Goal: Information Seeking & Learning: Check status

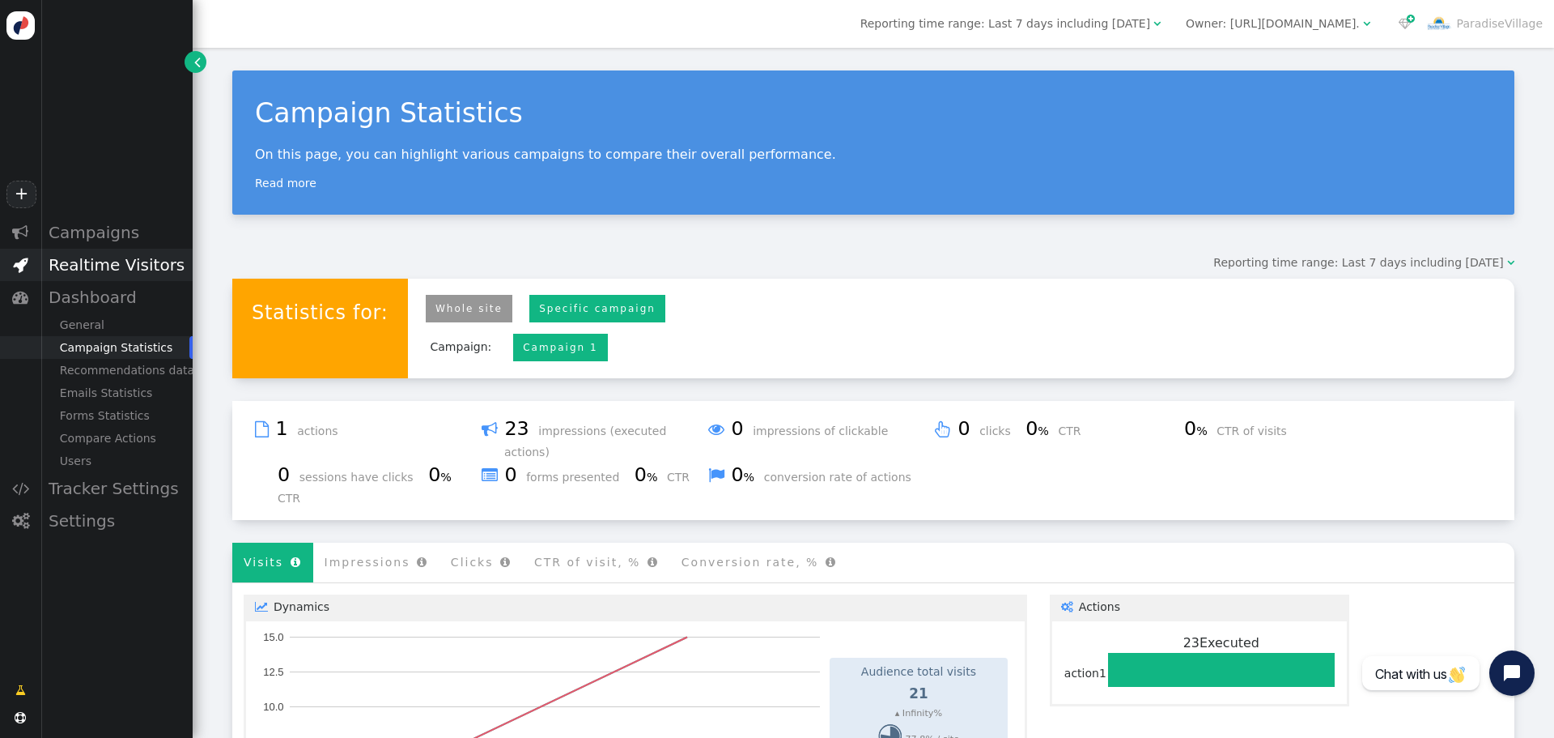
click at [86, 261] on div "Realtime Visitors" at bounding box center [116, 265] width 152 height 32
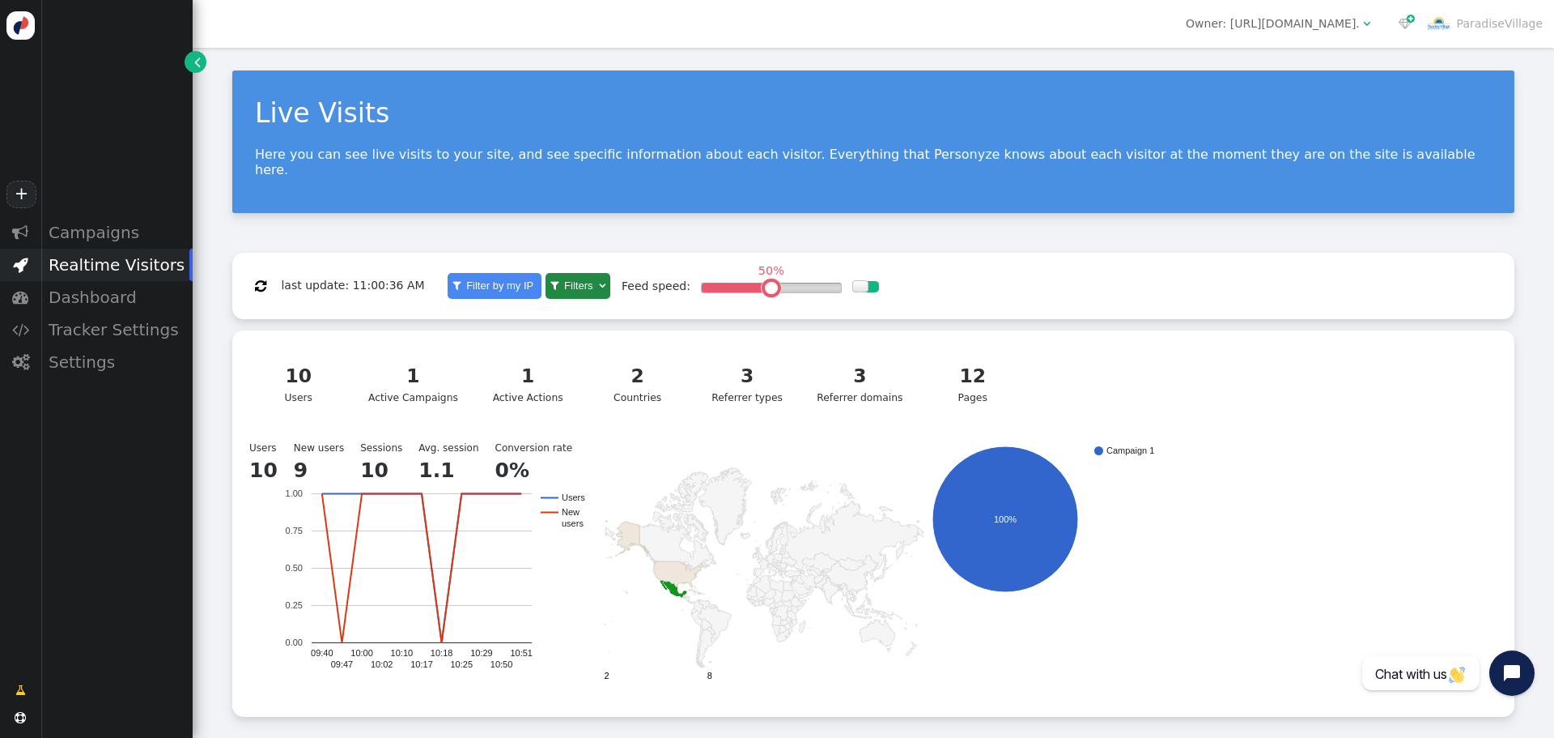
click at [840, 376] on div "3" at bounding box center [860, 376] width 86 height 28
click at [854, 383] on div "3 Referrer domains" at bounding box center [860, 384] width 86 height 44
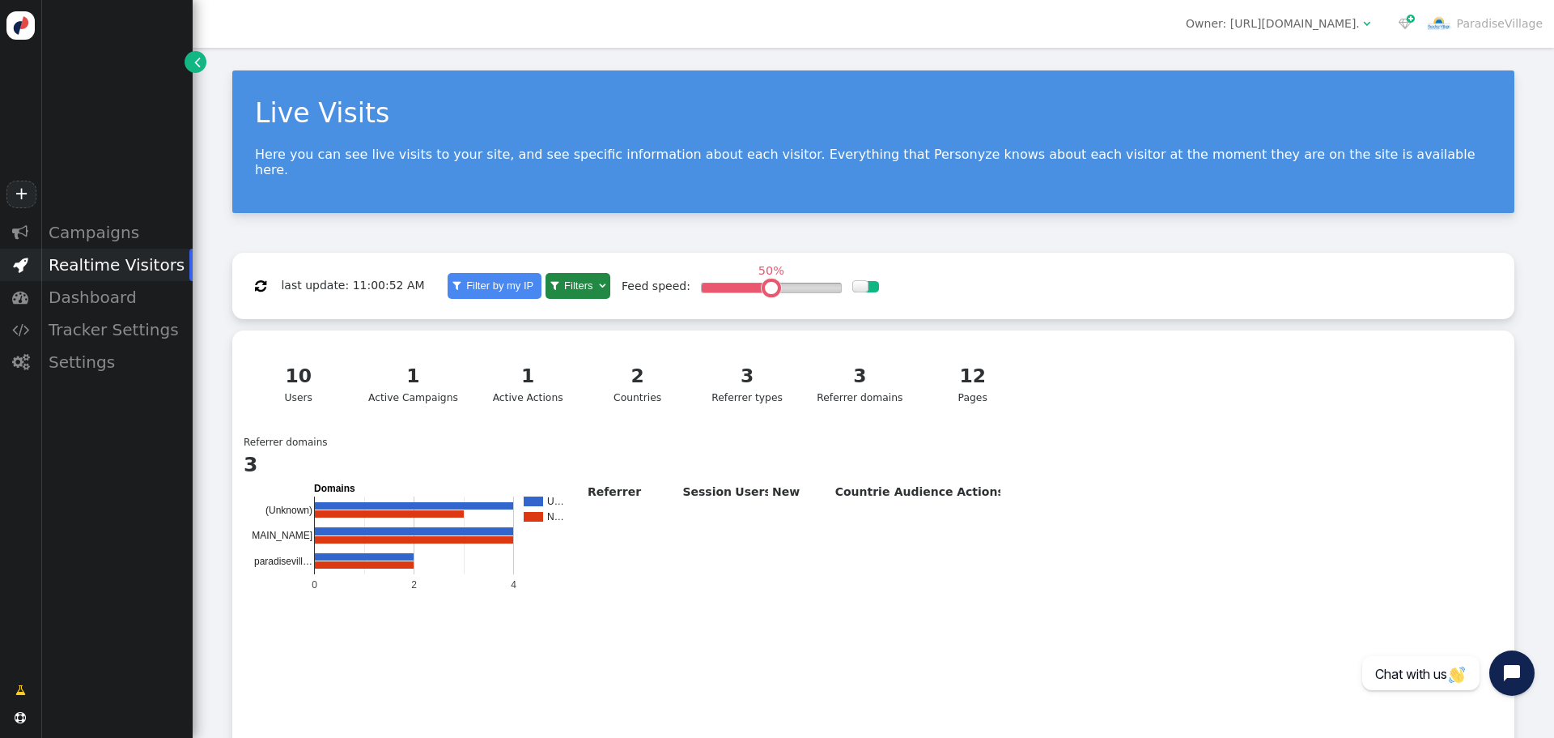
click at [947, 380] on div "12 Pages" at bounding box center [973, 384] width 80 height 44
click at [950, 380] on div "12 Pages" at bounding box center [973, 384] width 80 height 44
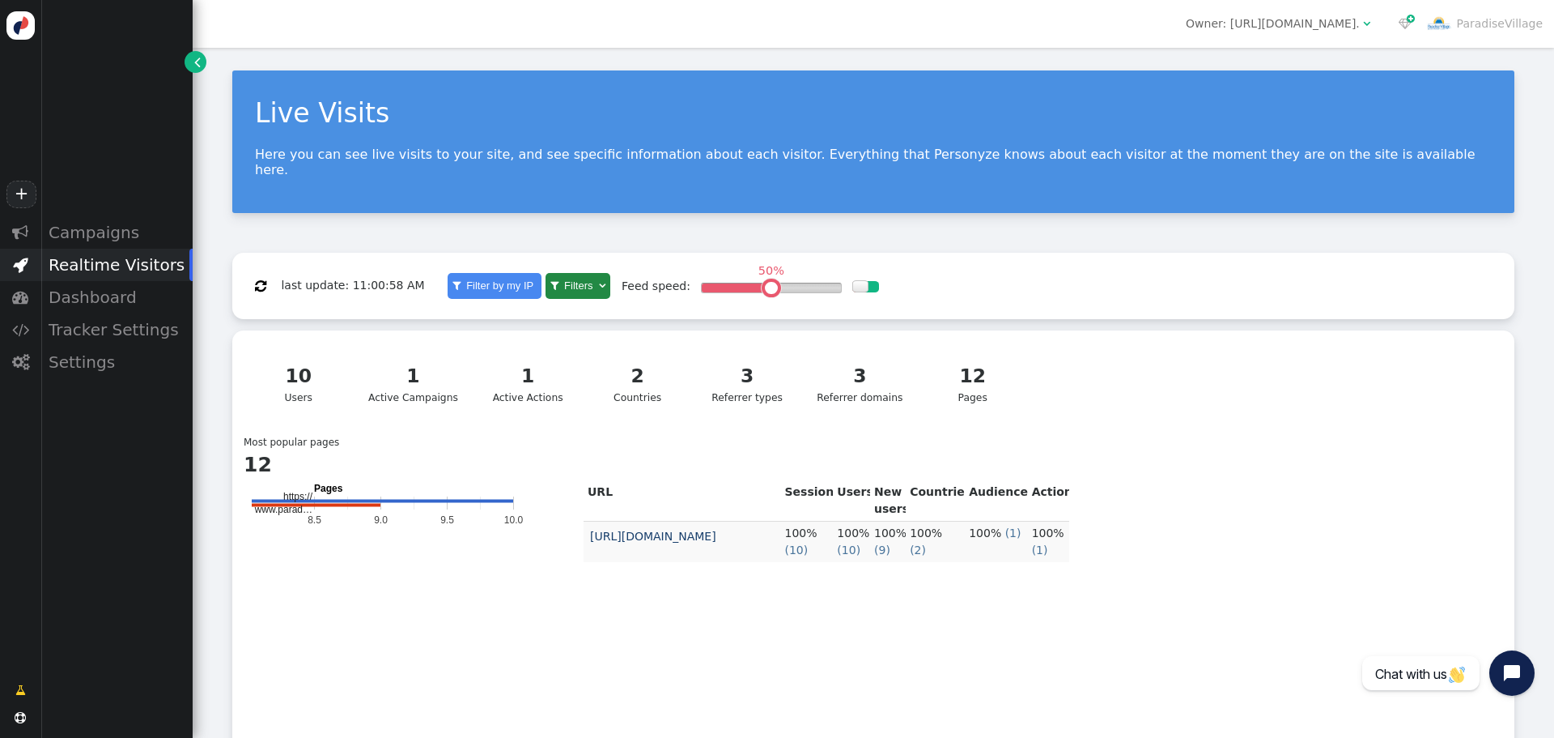
click at [950, 380] on div "12 Pages" at bounding box center [973, 384] width 80 height 44
click at [313, 375] on div "10" at bounding box center [298, 376] width 80 height 28
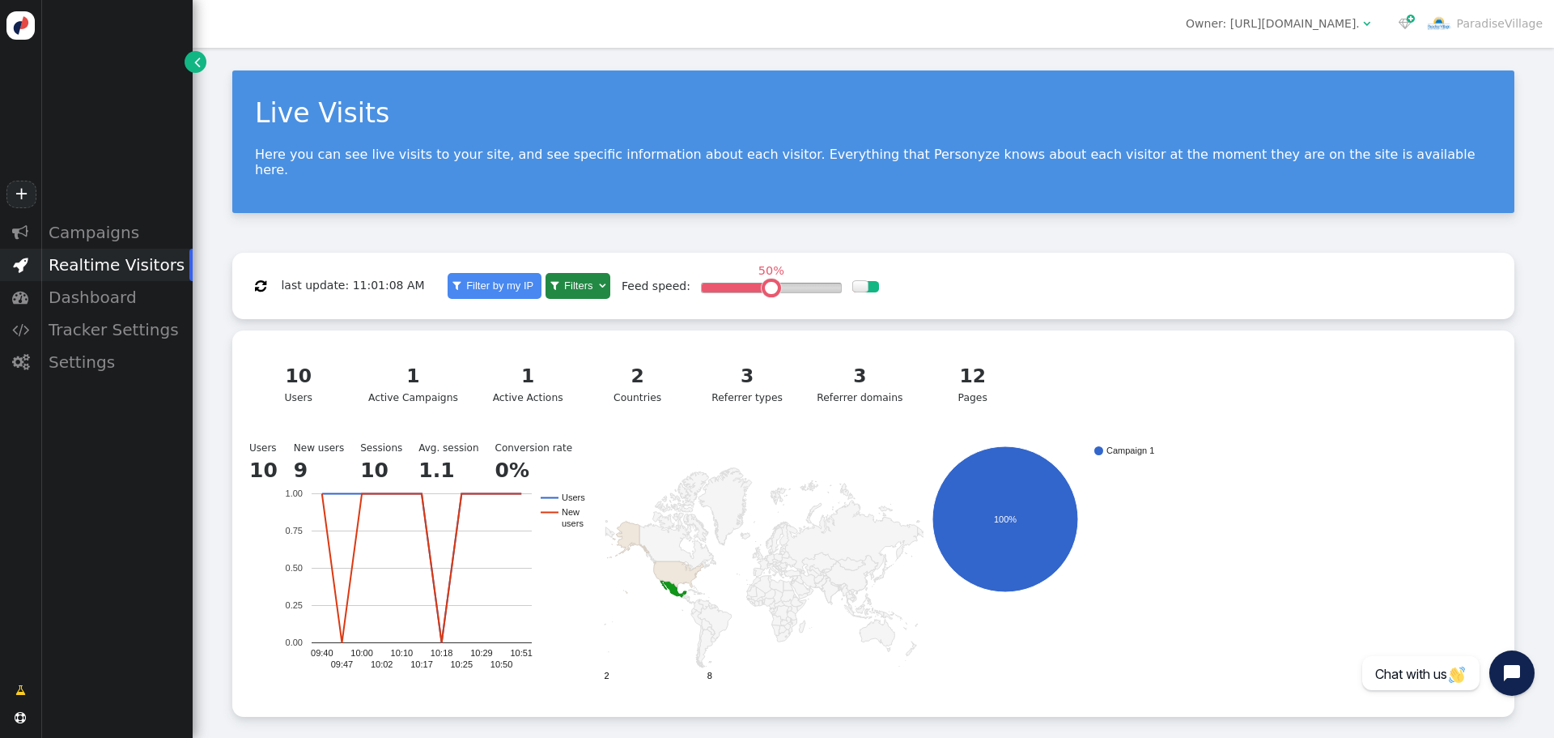
click at [312, 375] on div "10" at bounding box center [298, 376] width 80 height 28
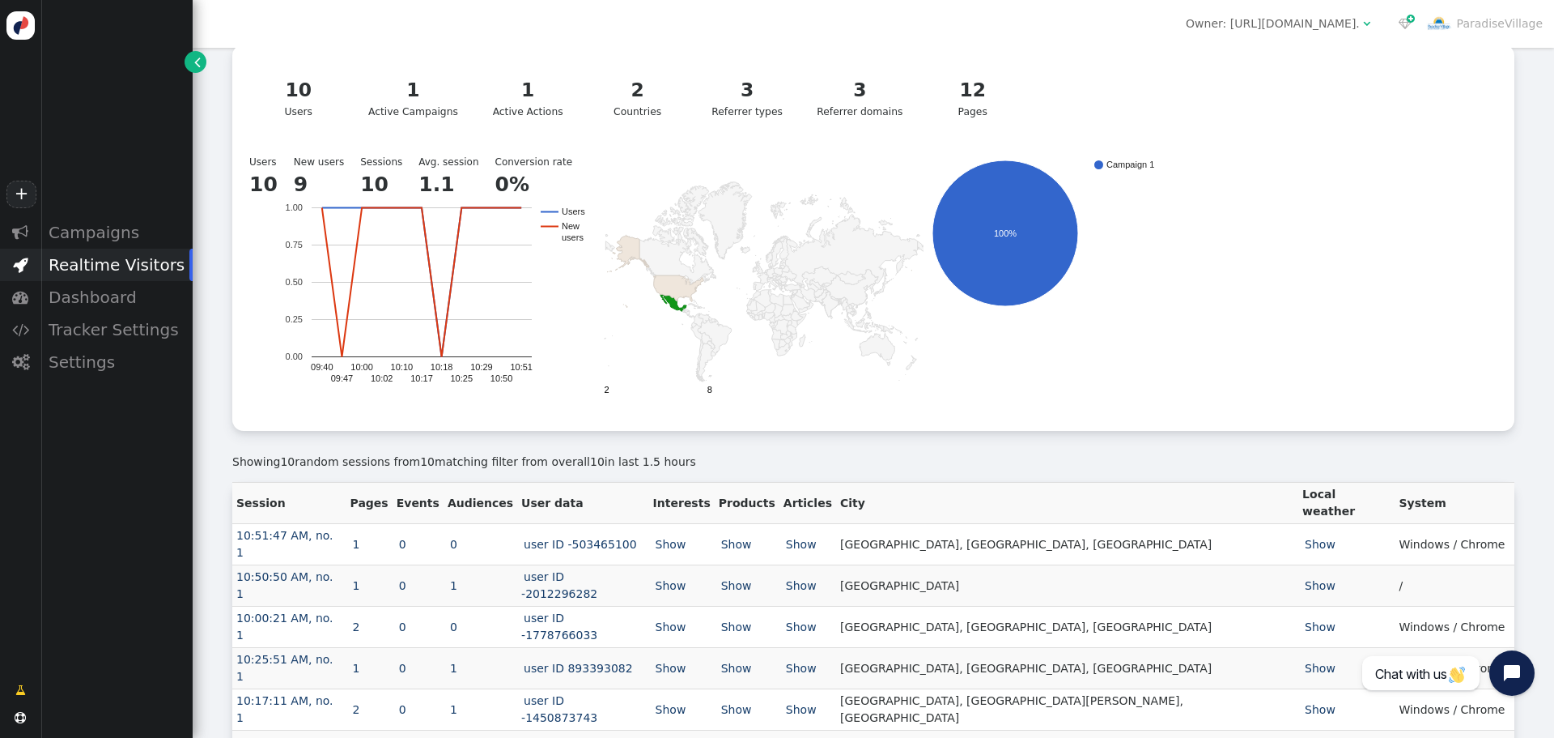
scroll to position [309, 0]
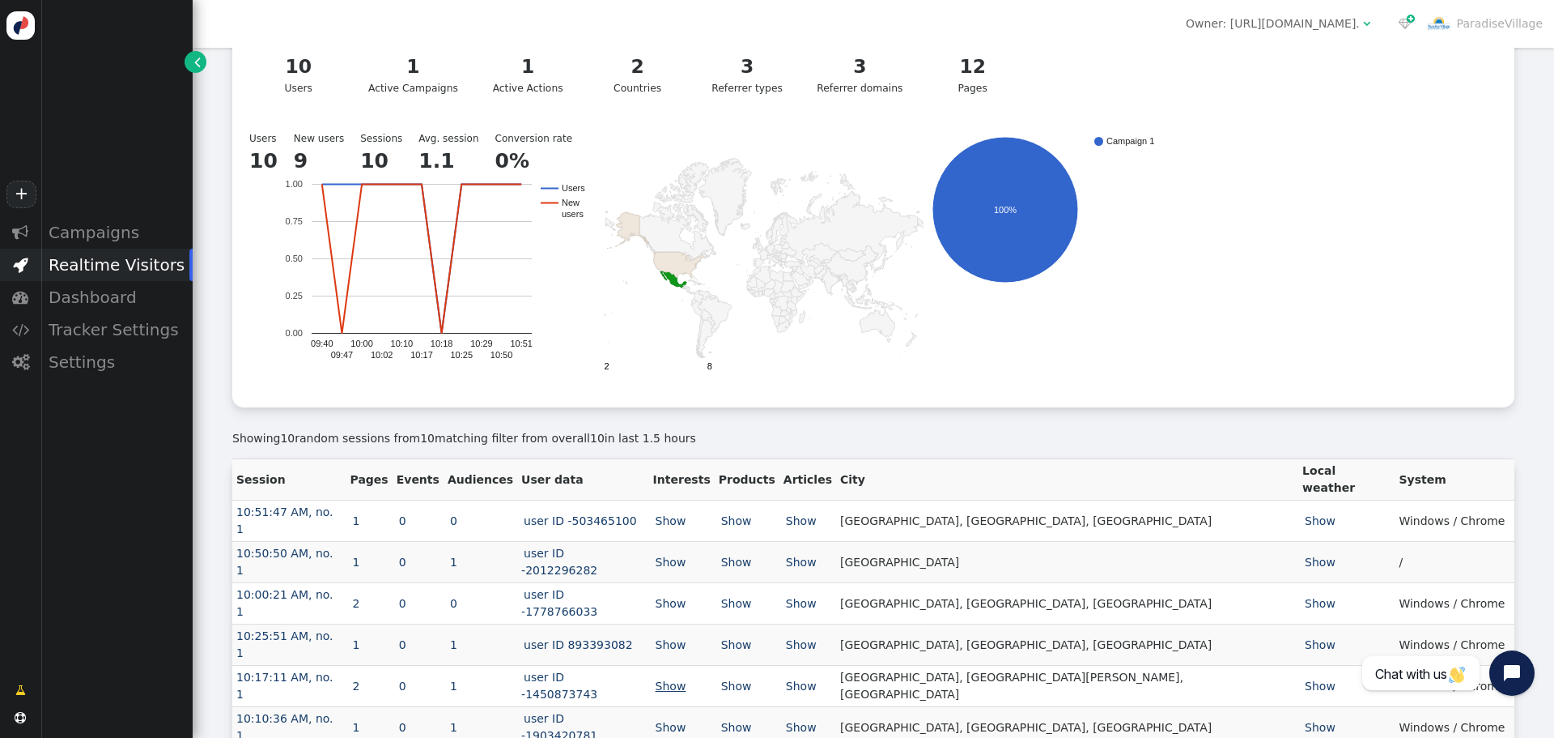
click at [689, 679] on link "Show" at bounding box center [671, 685] width 36 height 13
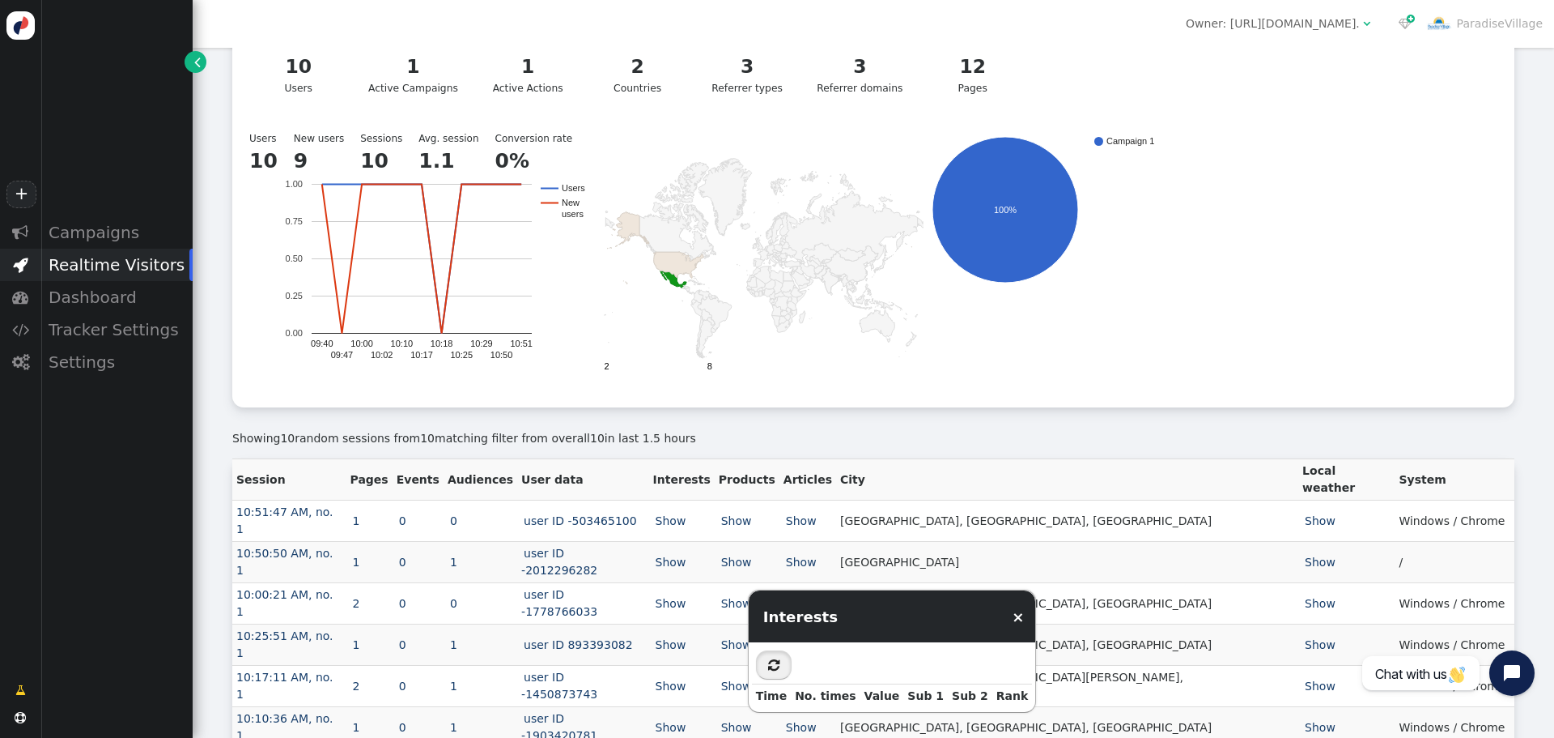
click at [775, 665] on span "" at bounding box center [773, 664] width 11 height 13
click at [1012, 619] on link "×" at bounding box center [1018, 616] width 12 height 17
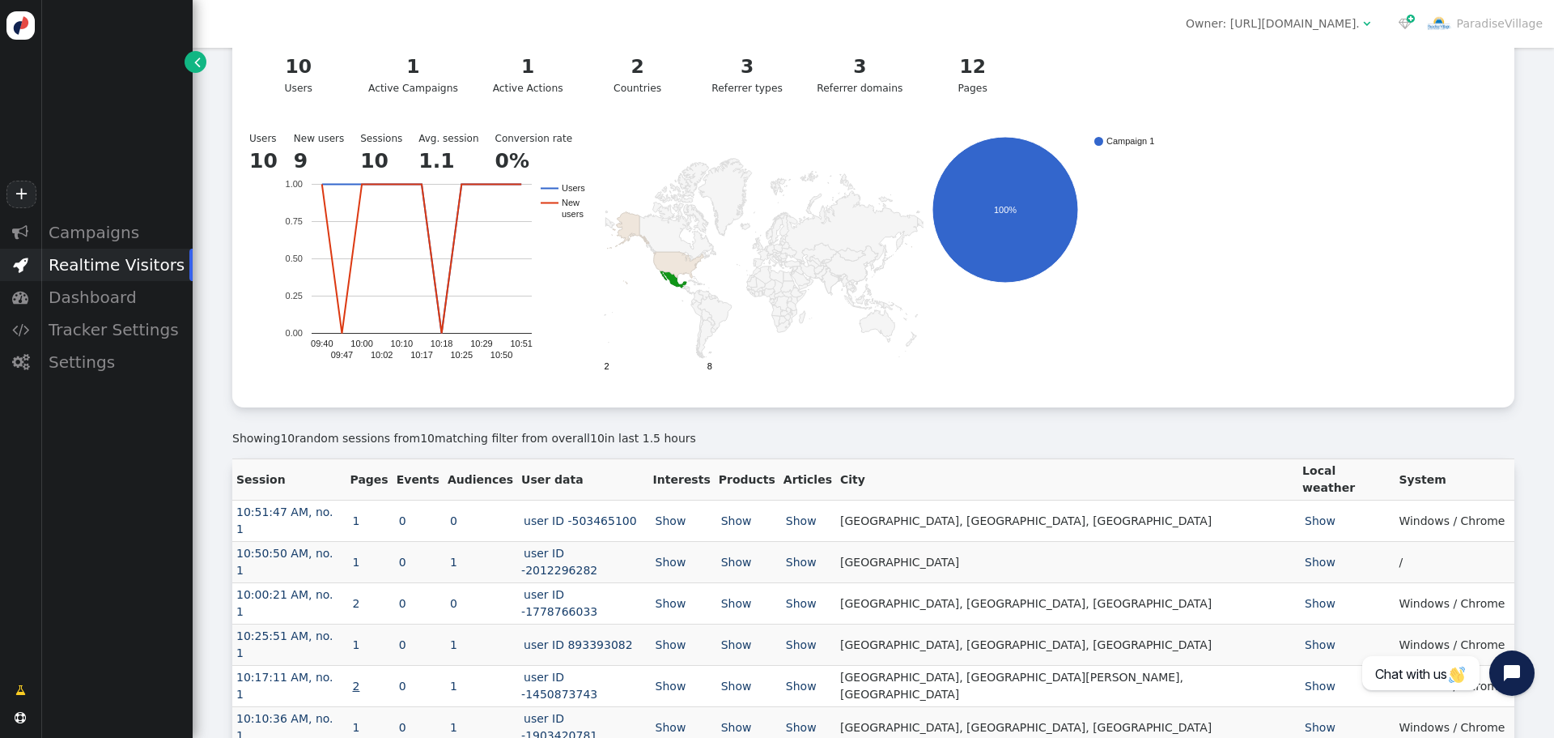
click at [363, 679] on link "2" at bounding box center [357, 685] width 12 height 13
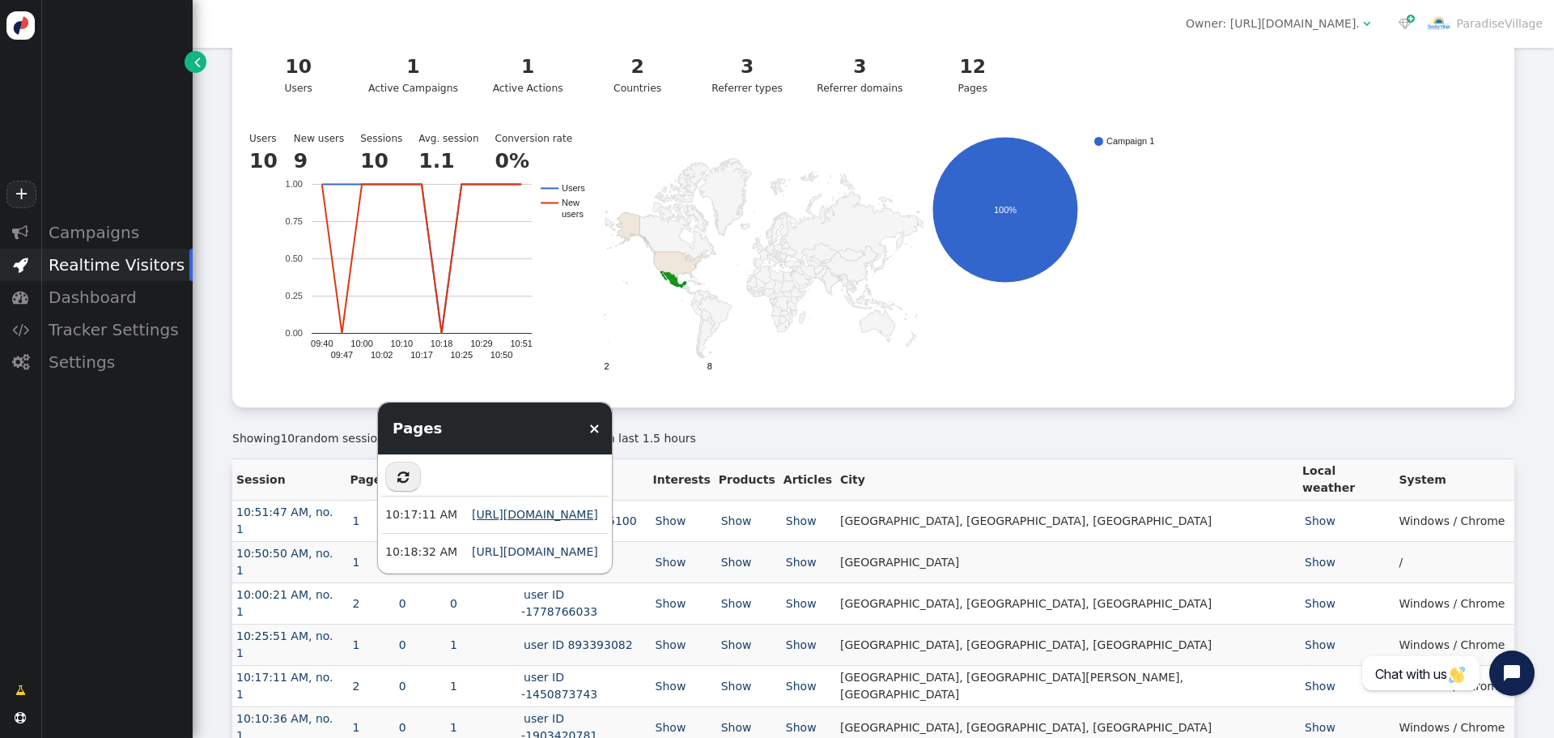
click at [542, 513] on link "[URL][DOMAIN_NAME]" at bounding box center [535, 514] width 126 height 13
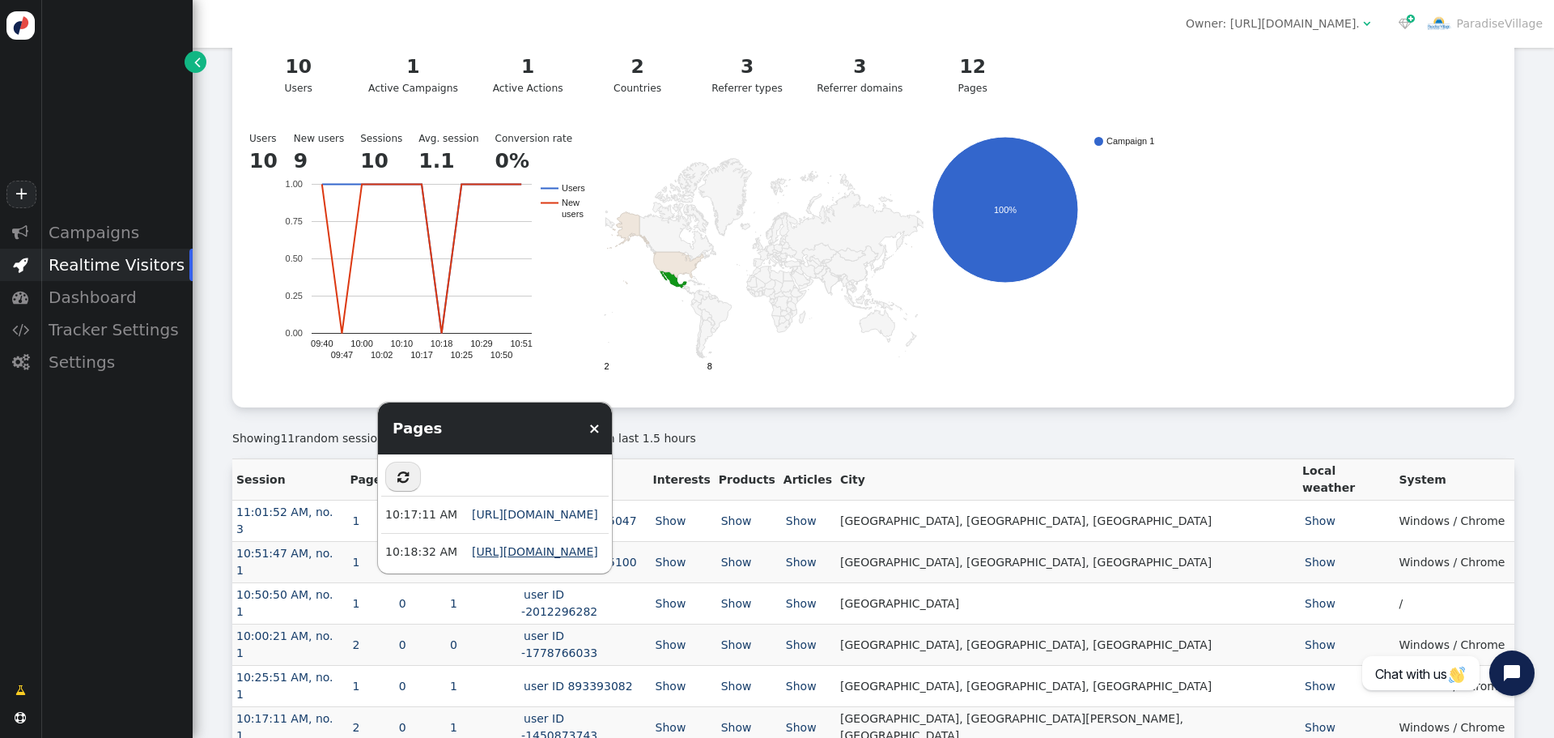
click at [530, 552] on link "[URL][DOMAIN_NAME]" at bounding box center [535, 551] width 126 height 13
click at [601, 433] on link "×" at bounding box center [595, 427] width 12 height 17
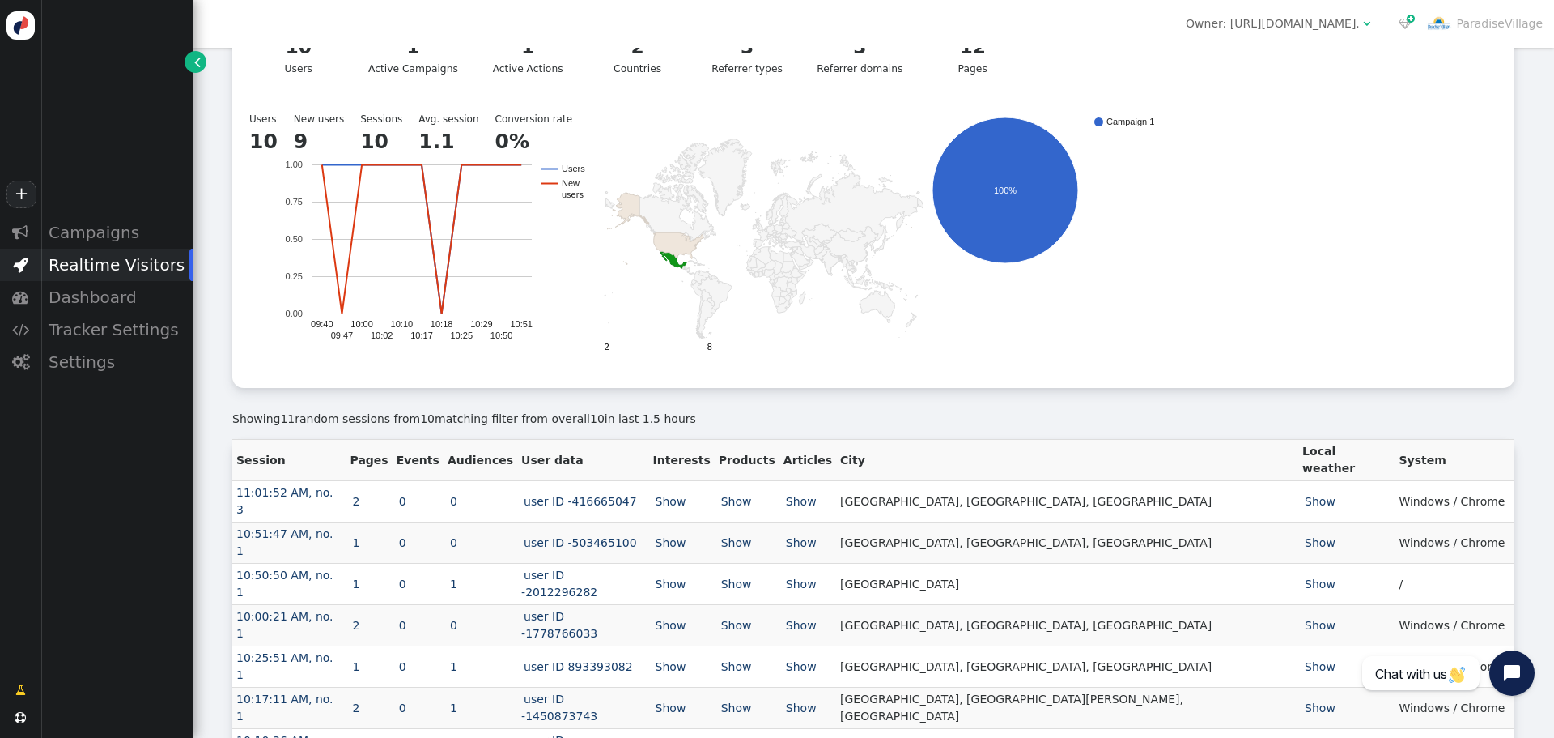
scroll to position [334, 0]
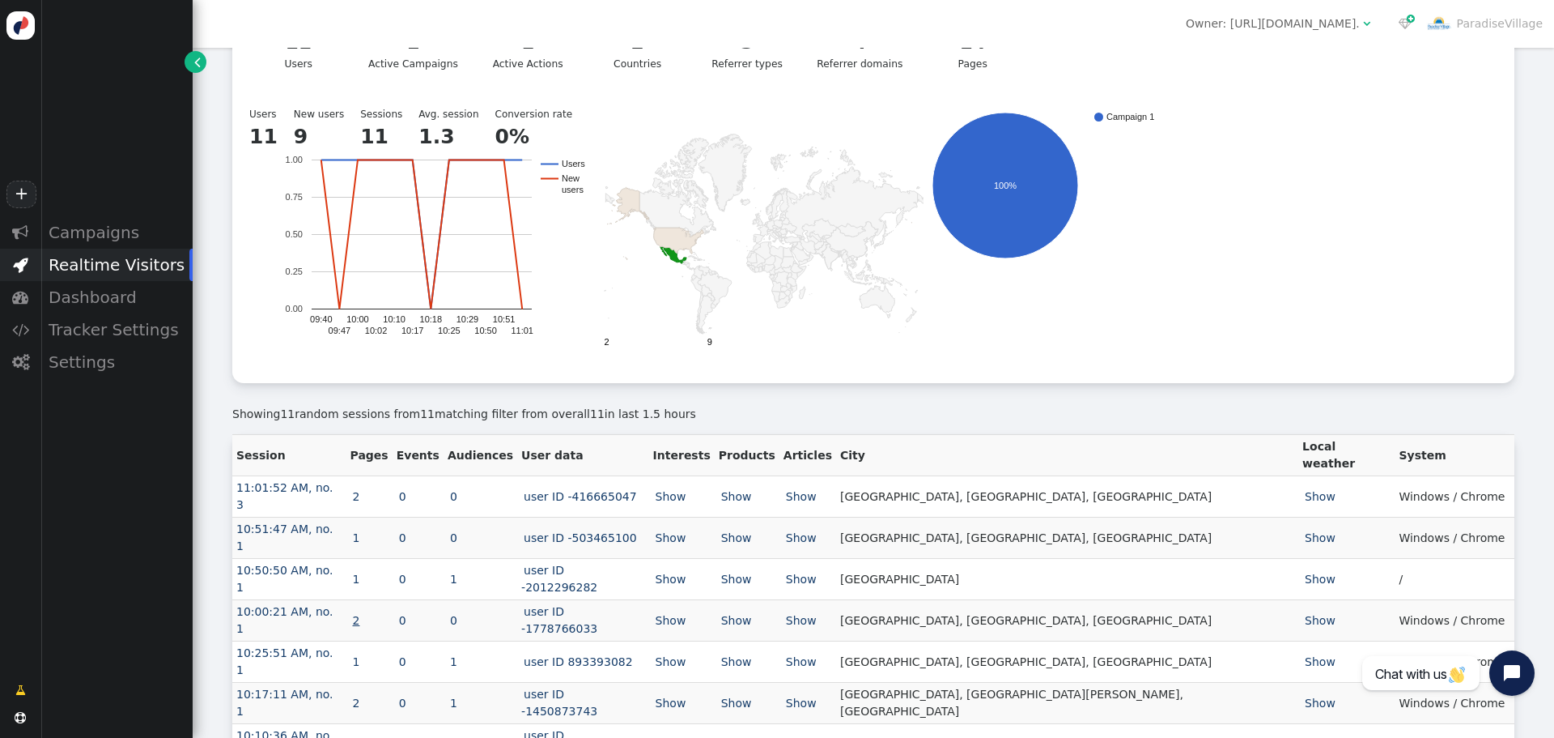
click at [363, 614] on link "2" at bounding box center [357, 620] width 12 height 13
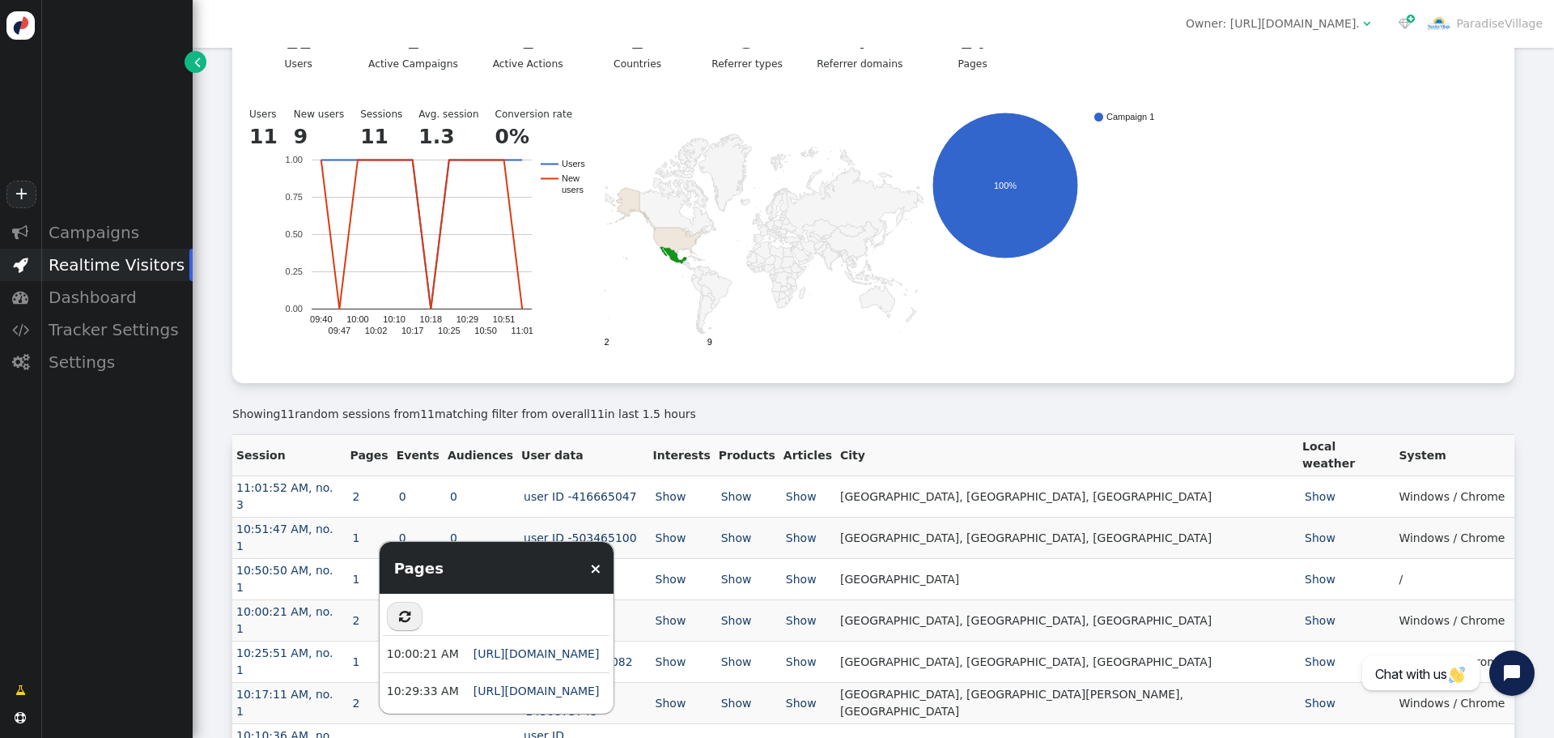
click at [207, 546] on div "Live Visits Here you can see live visits to your site, and see specific informa…" at bounding box center [874, 316] width 1362 height 1204
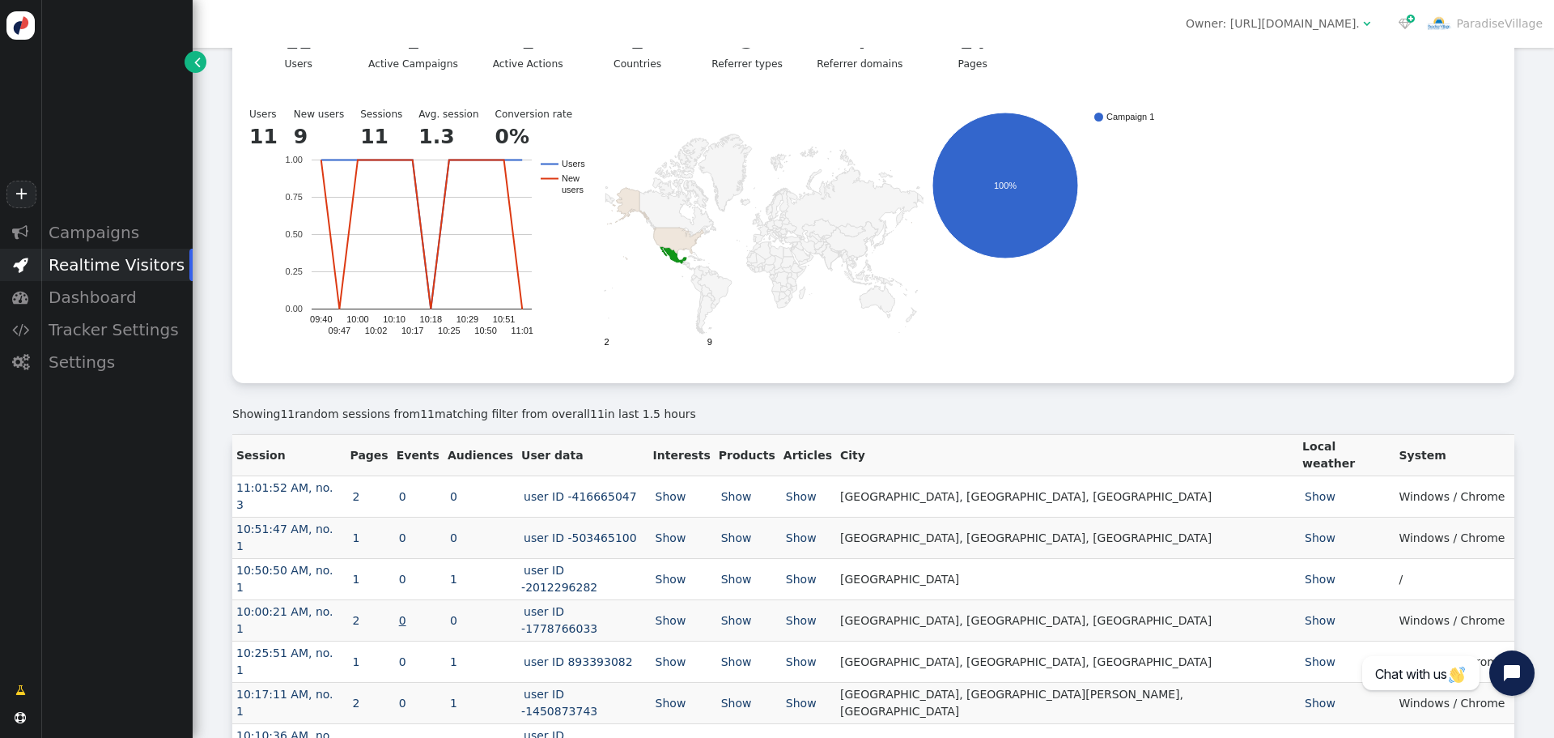
click at [409, 614] on link "0" at bounding box center [403, 620] width 12 height 13
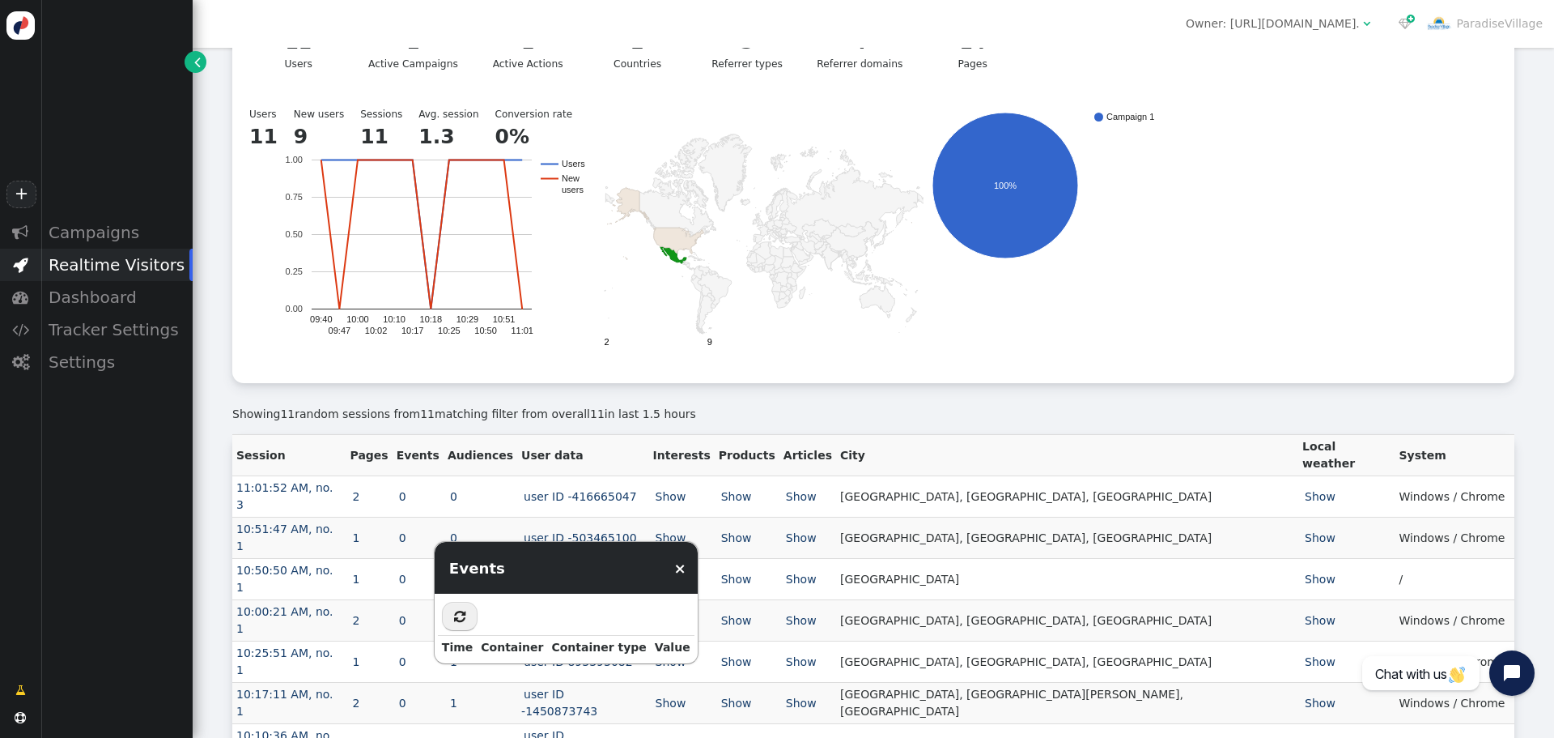
click at [674, 568] on link "×" at bounding box center [680, 567] width 12 height 17
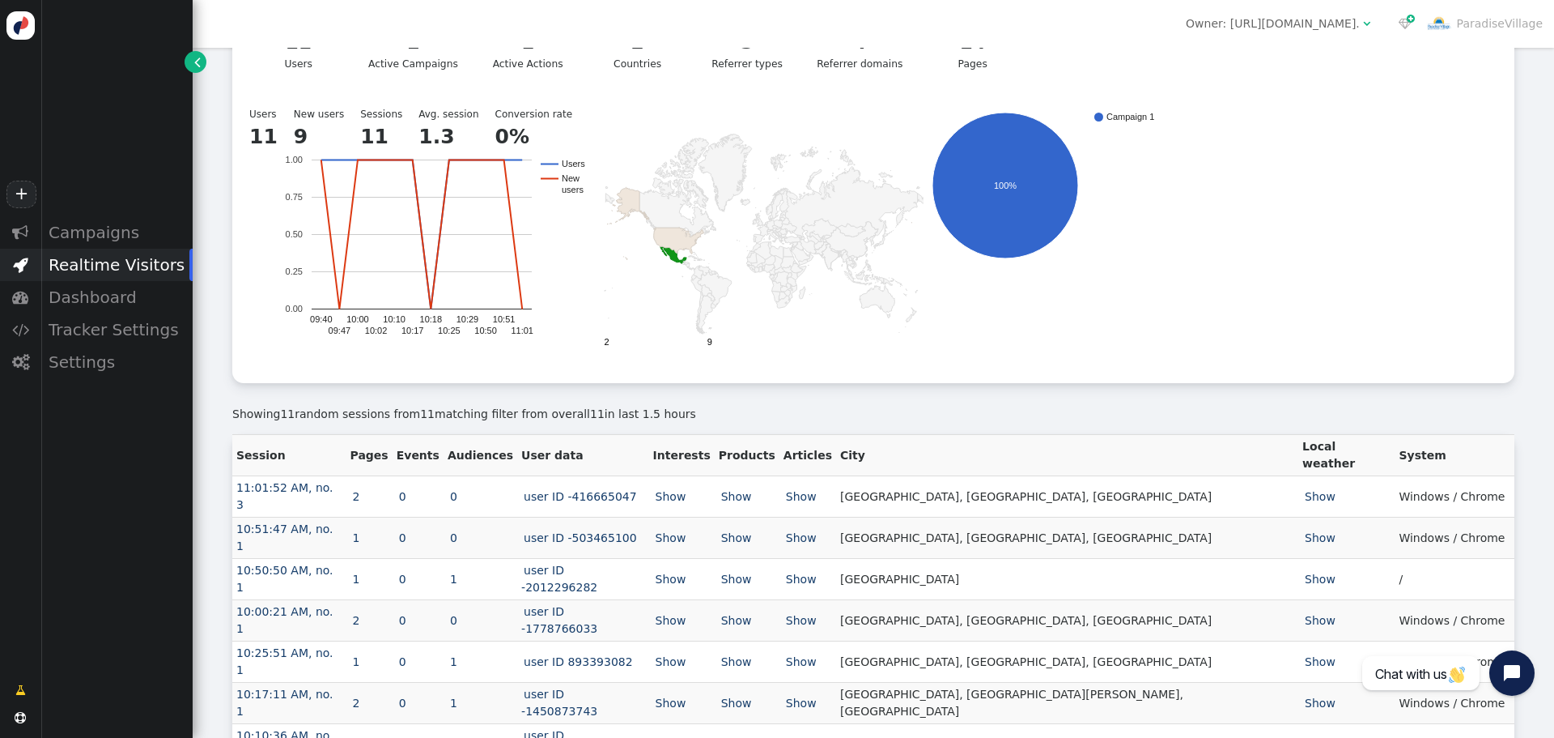
click at [429, 57] on div "1 Active Campaigns" at bounding box center [413, 50] width 90 height 44
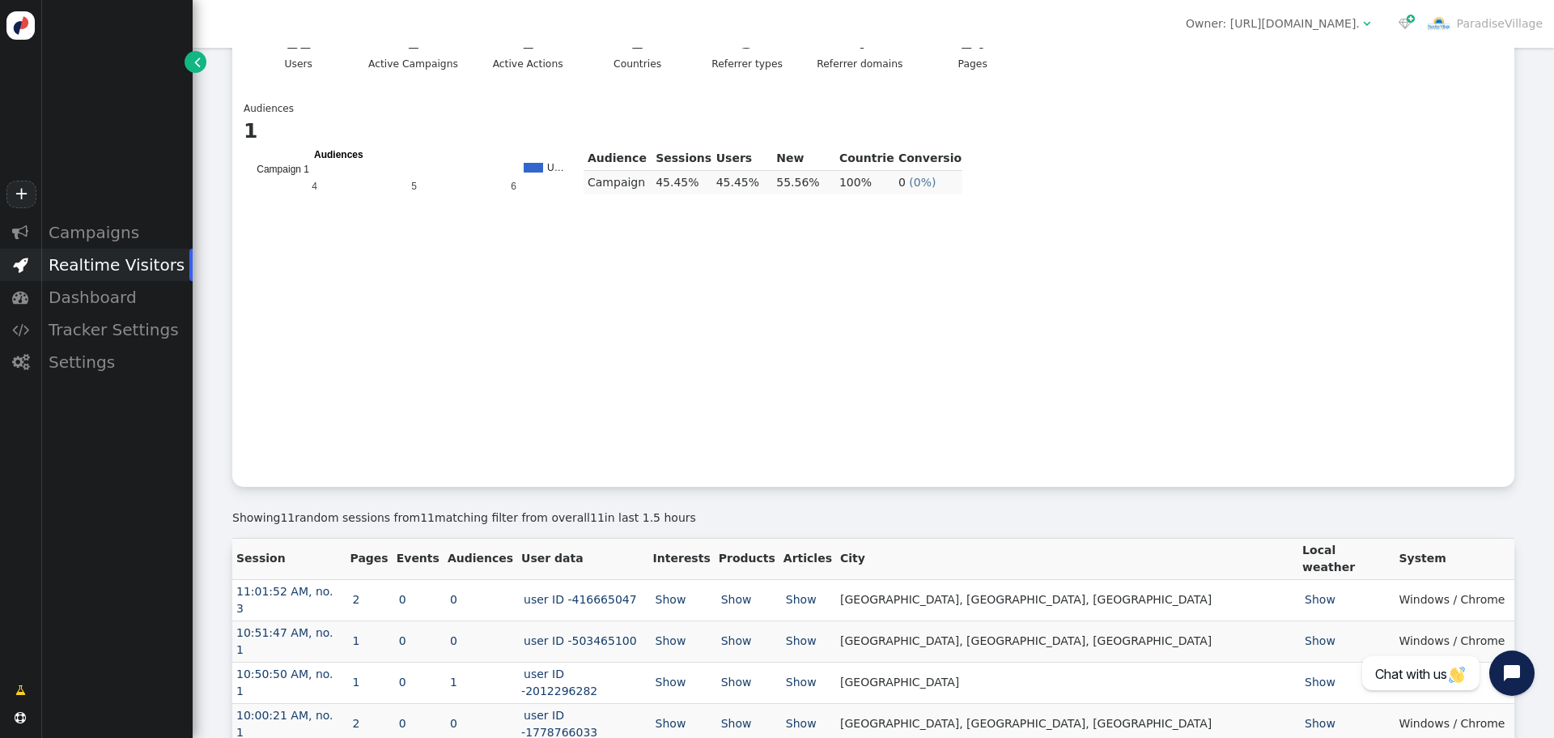
scroll to position [253, 0]
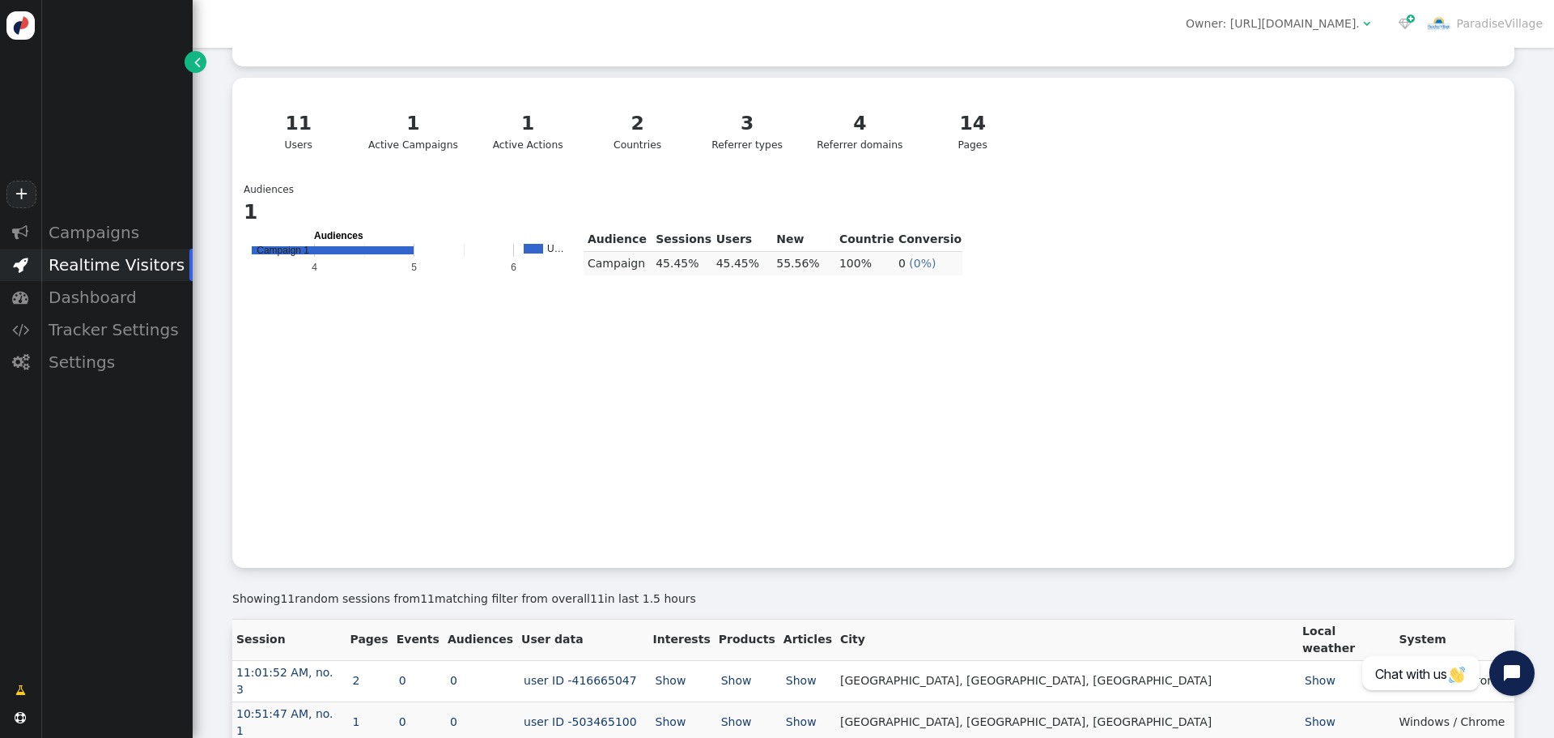
click at [759, 125] on div "3 Referrer types" at bounding box center [748, 131] width 80 height 44
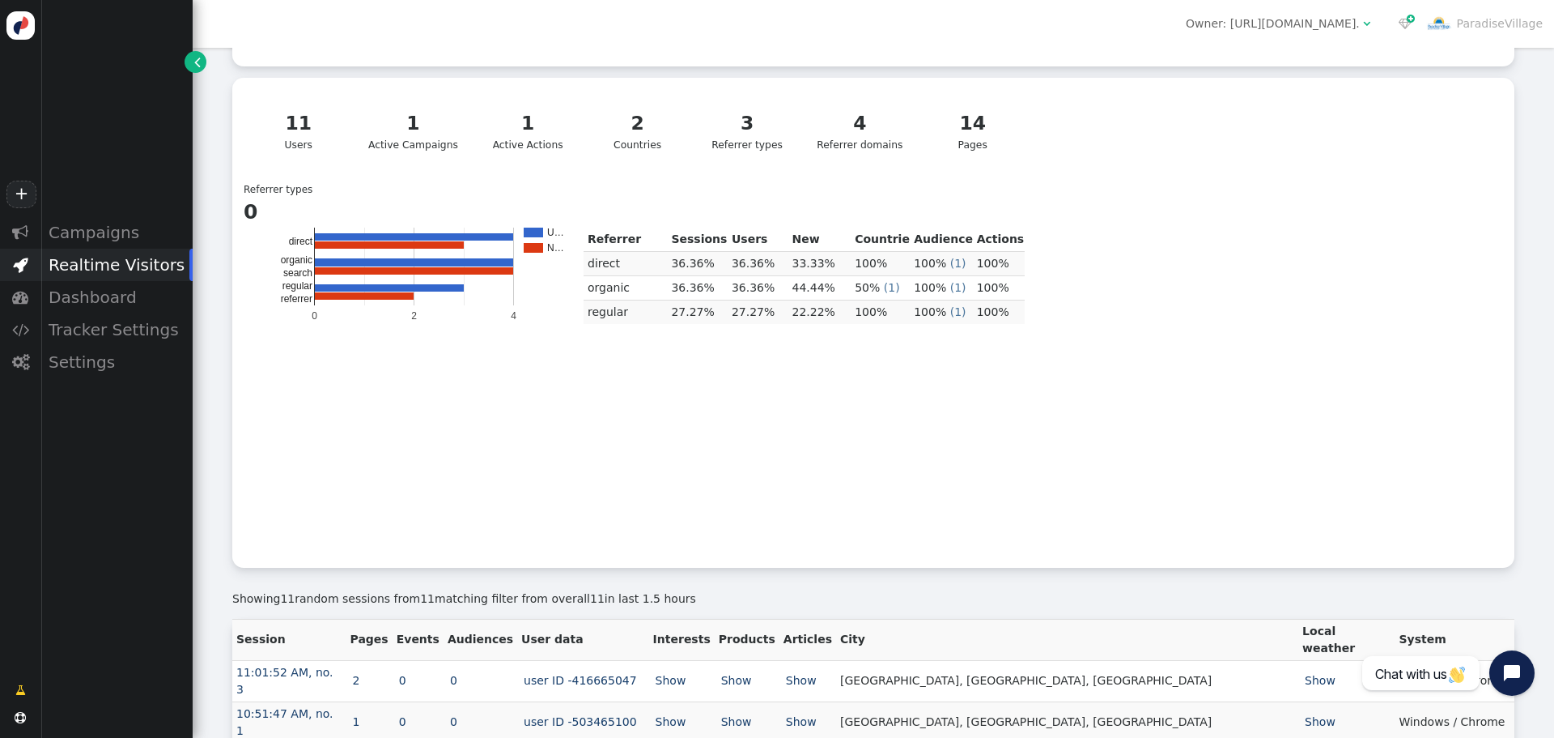
click at [862, 130] on div "4 Referrer domains" at bounding box center [860, 131] width 86 height 44
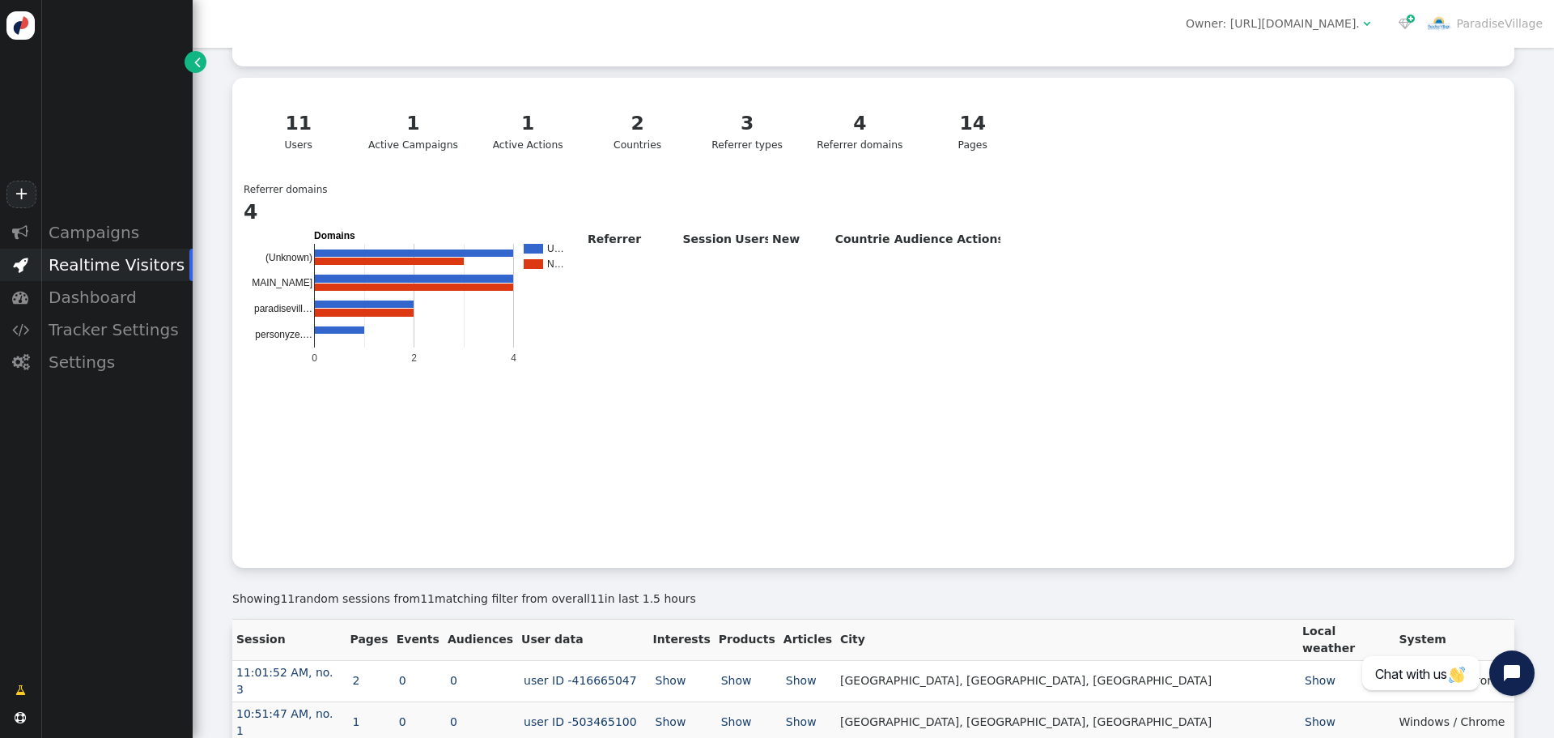
click at [937, 132] on div "14 Pages" at bounding box center [973, 131] width 80 height 44
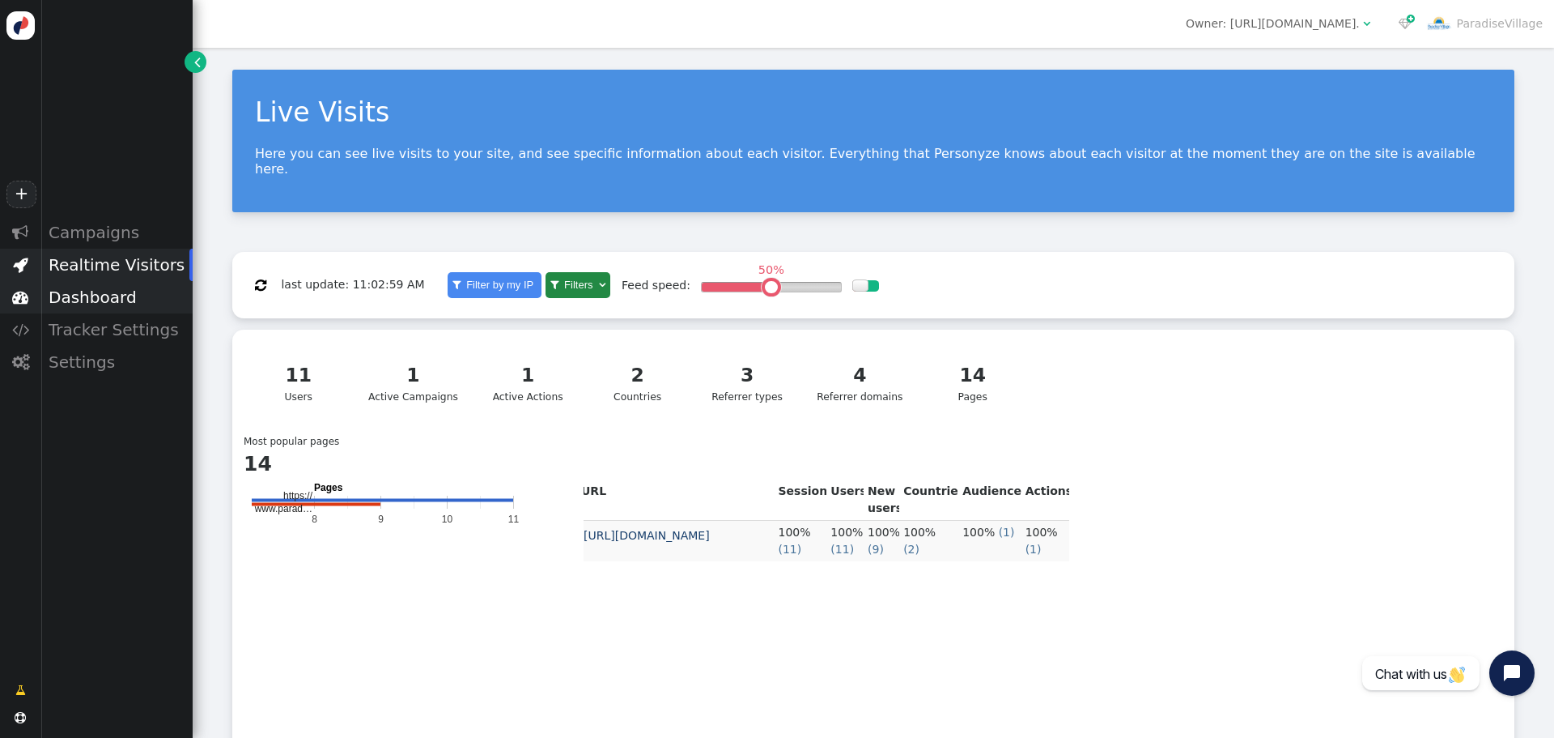
scroll to position [0, 0]
click at [116, 234] on div "Campaigns" at bounding box center [116, 232] width 152 height 32
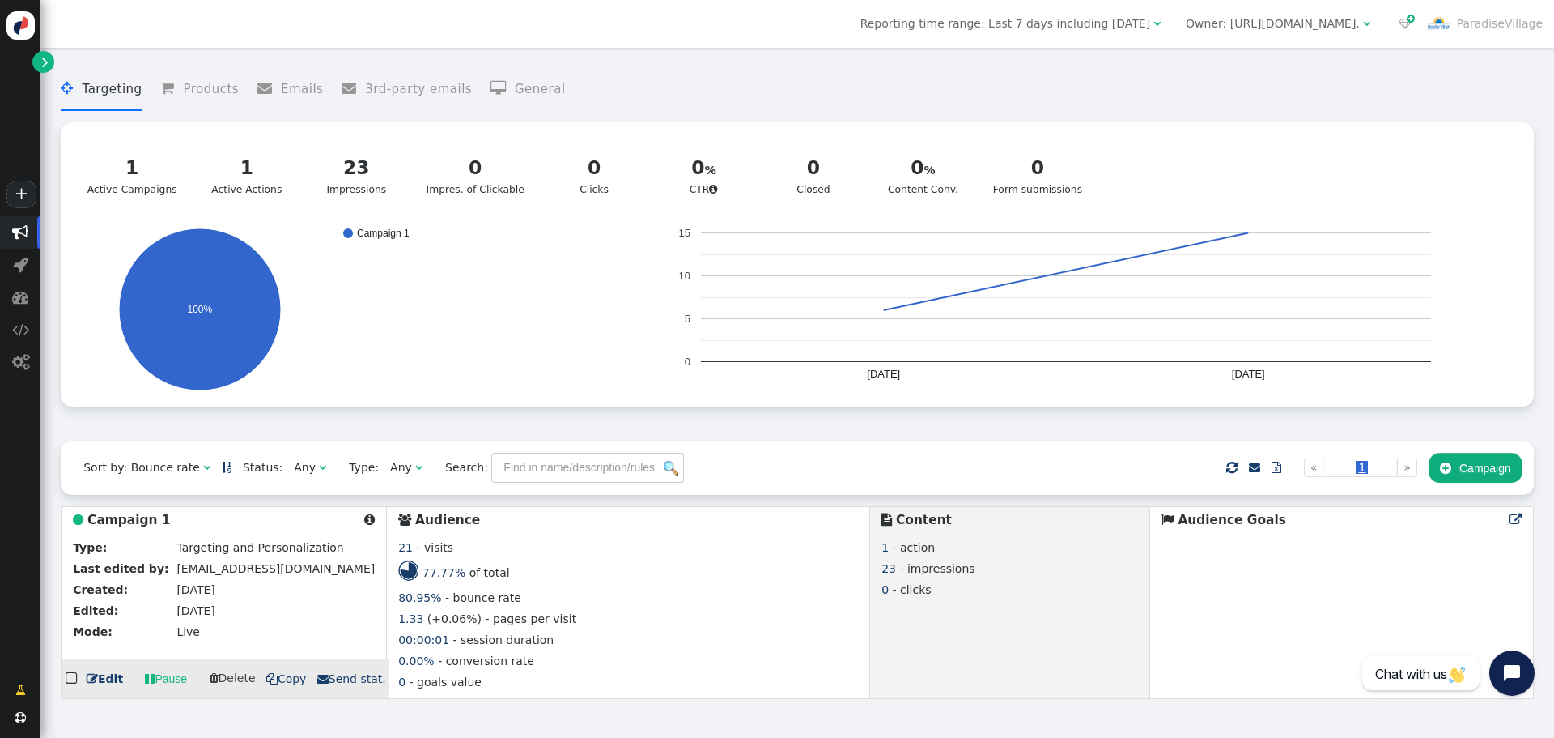
click at [398, 554] on span "21" at bounding box center [405, 547] width 15 height 13
click at [399, 571] on icon at bounding box center [408, 566] width 19 height 10
click at [398, 644] on span "00:00:01" at bounding box center [423, 639] width 51 height 13
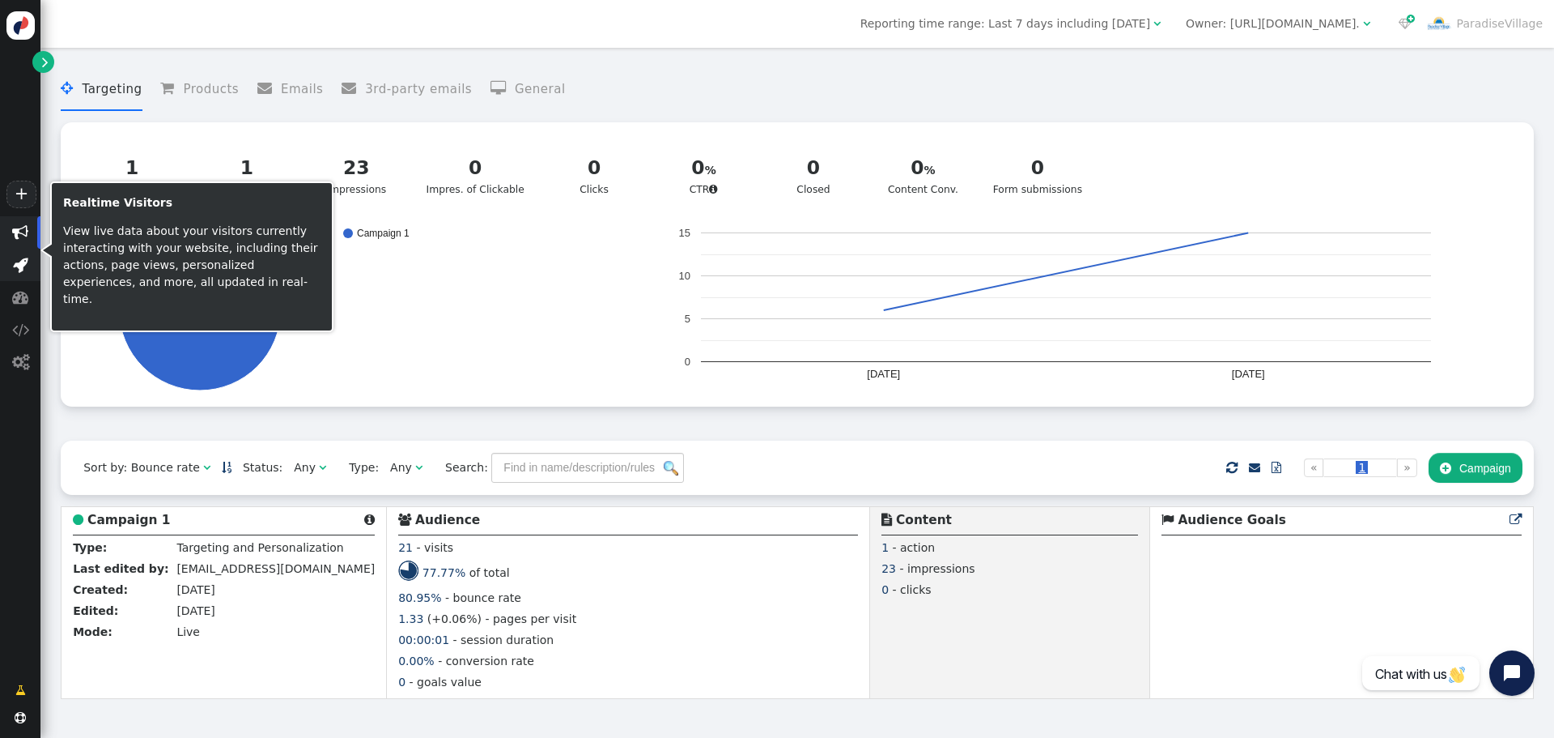
click at [23, 268] on span "" at bounding box center [20, 265] width 15 height 16
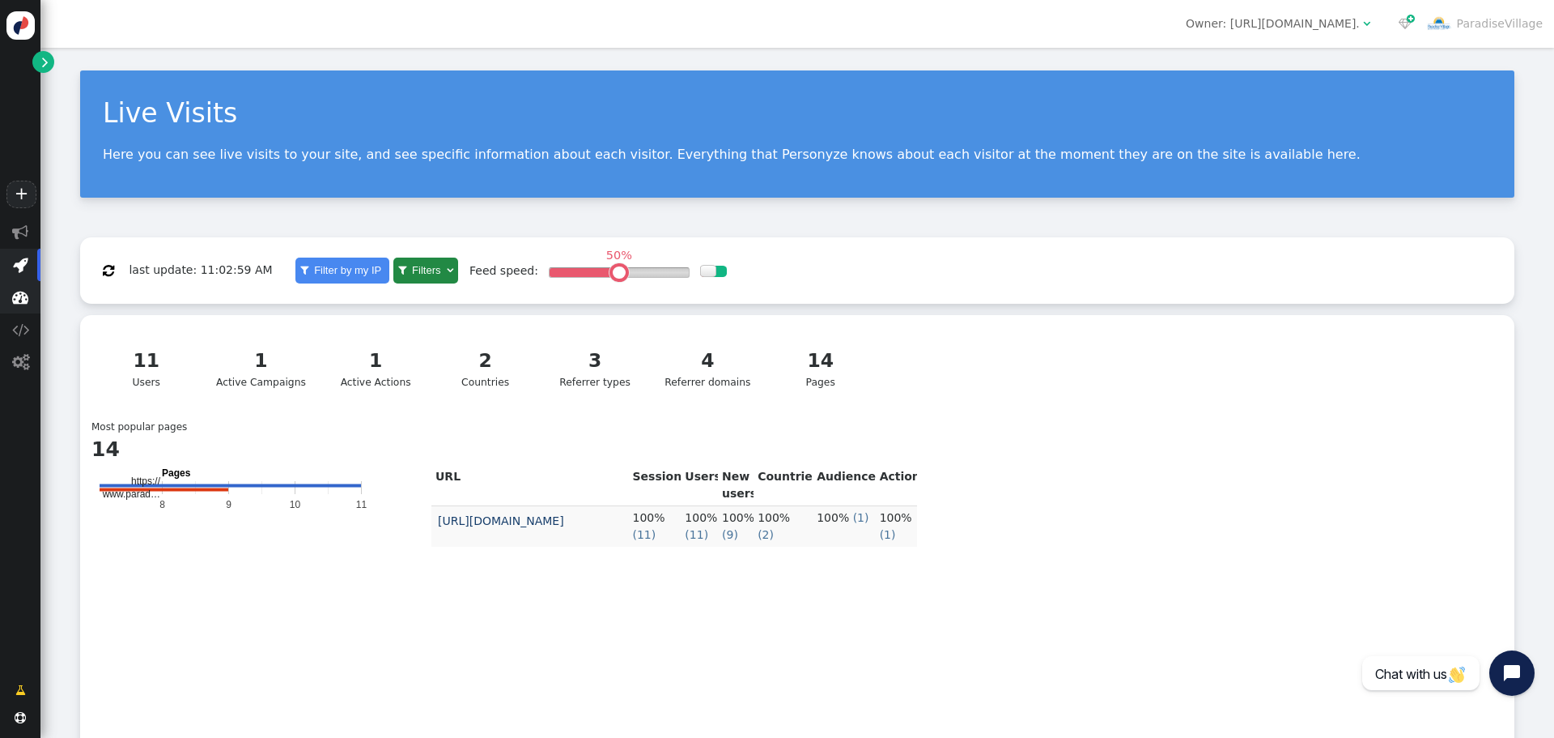
click at [19, 301] on span "" at bounding box center [20, 297] width 16 height 16
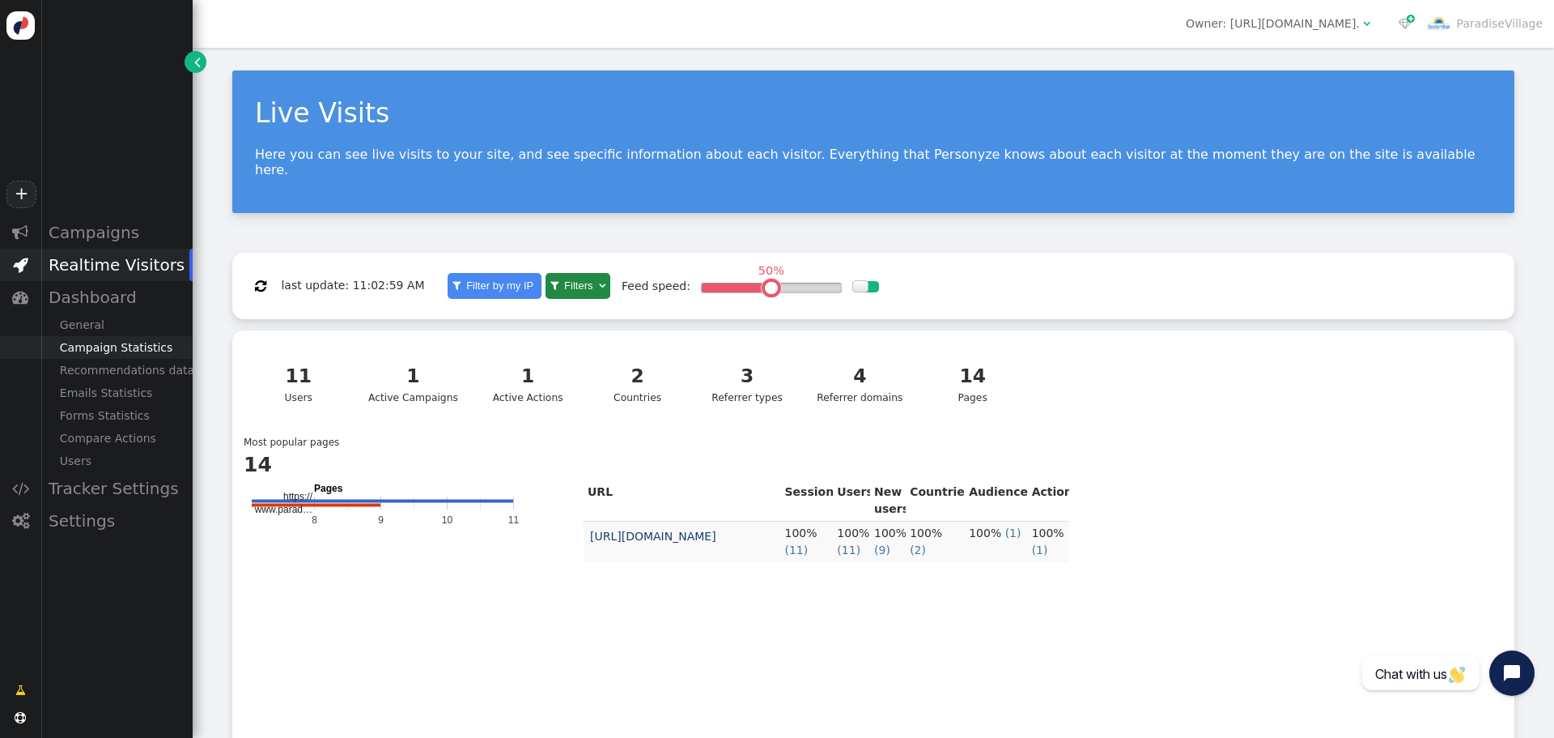
click at [104, 346] on div "Campaign Statistics" at bounding box center [116, 347] width 152 height 23
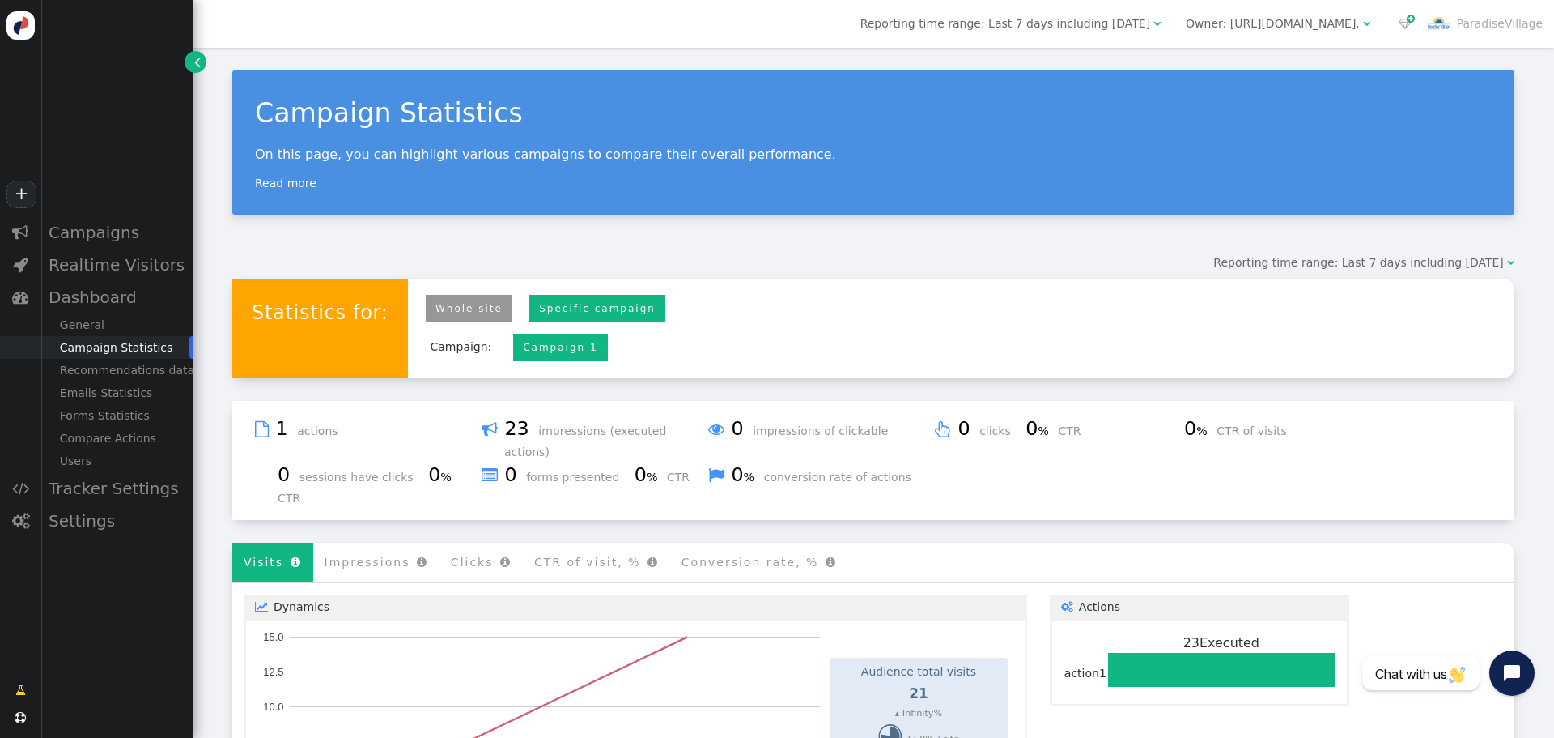
click at [441, 353] on li "Campaign:" at bounding box center [461, 347] width 84 height 40
click at [523, 353] on link "Campaign 1" at bounding box center [560, 347] width 74 height 11
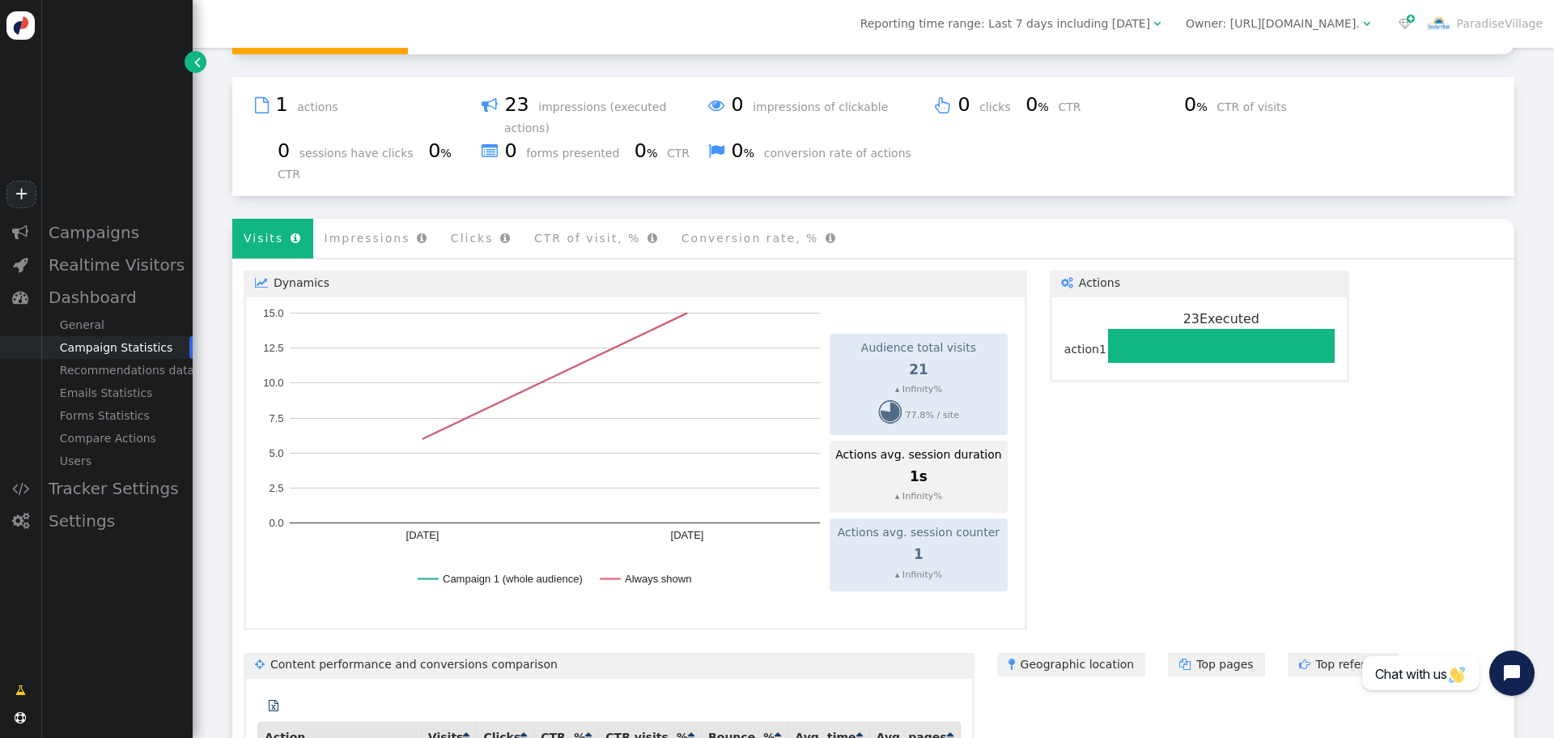
scroll to position [483, 0]
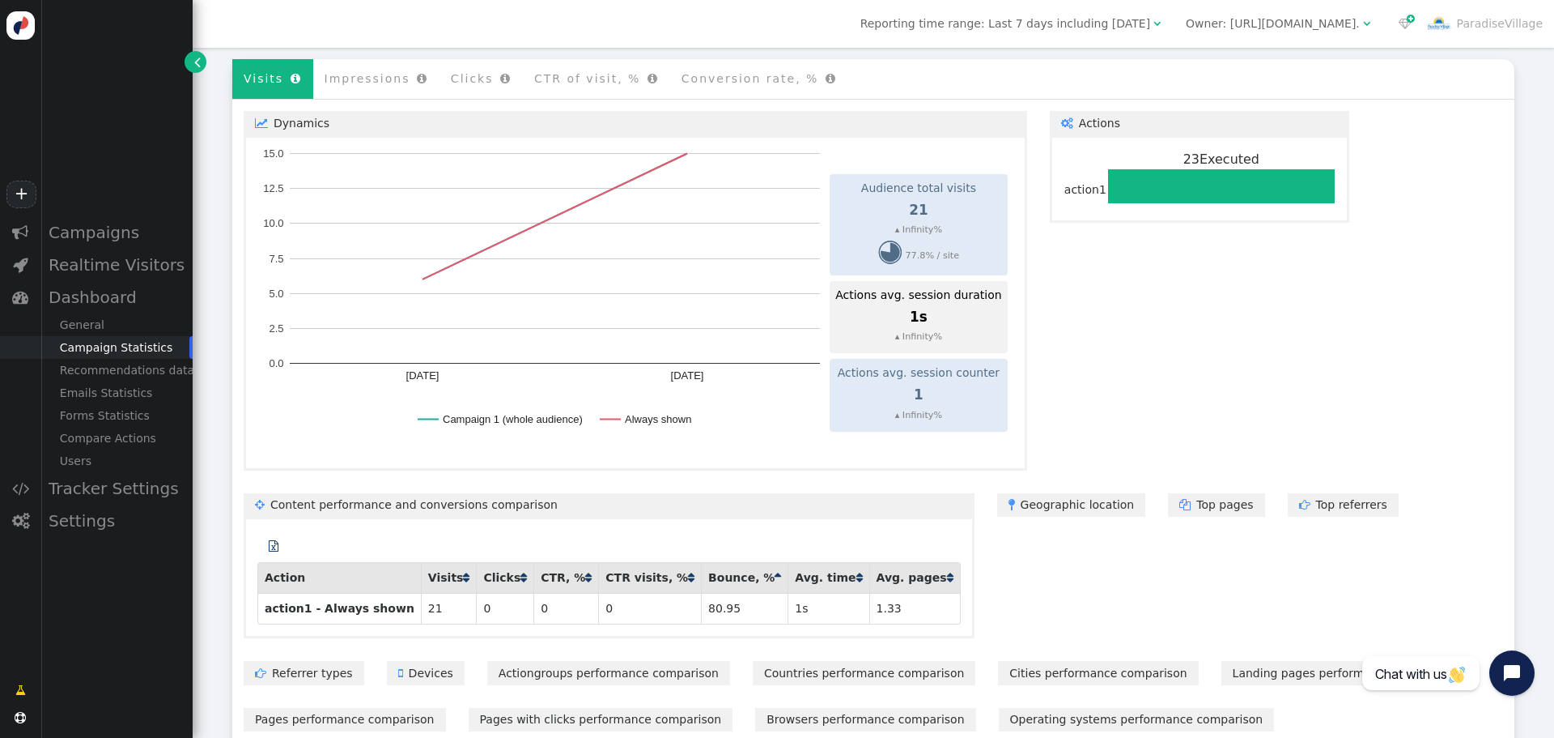
click at [1011, 493] on link " Geographic location" at bounding box center [1071, 504] width 149 height 23
click at [706, 563] on th "Bounce, % " at bounding box center [744, 578] width 87 height 30
click at [432, 661] on link " Devices" at bounding box center [426, 672] width 78 height 23
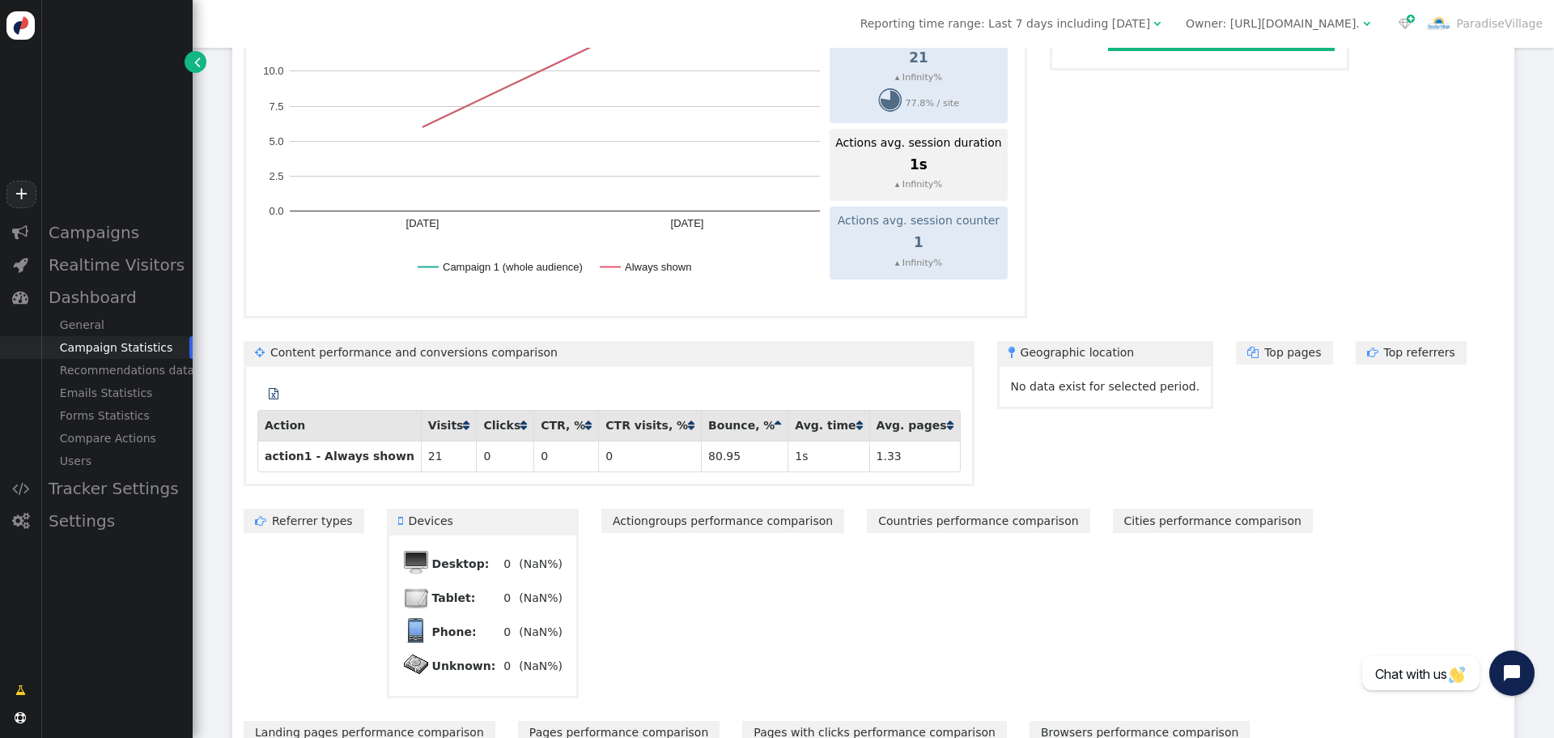
scroll to position [645, 0]
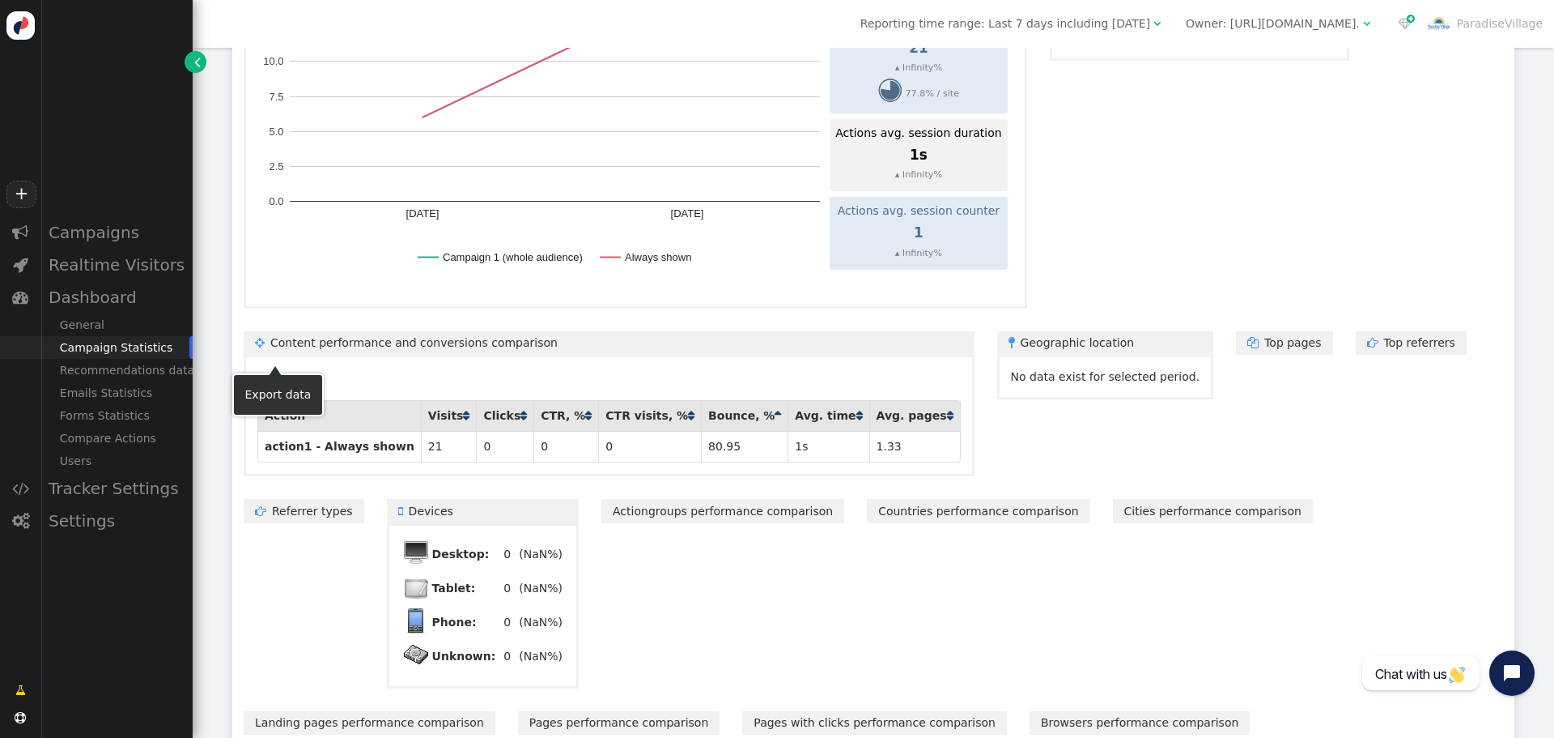
click at [274, 378] on span "" at bounding box center [274, 383] width 10 height 11
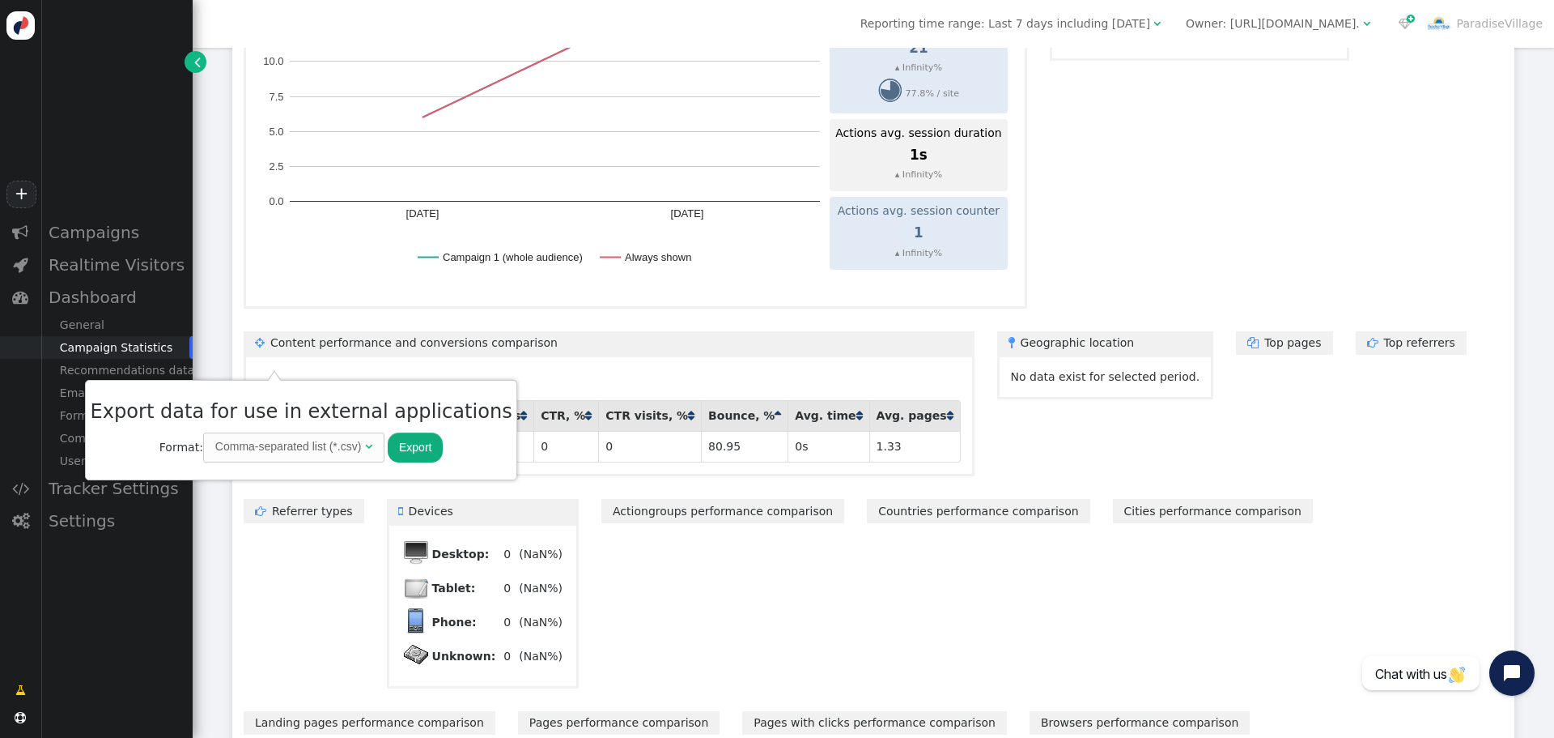
click at [1426, 373] on div " A/B testing Total variations 0 Showing data for 7 days From [DATE] Audience t…" at bounding box center [873, 365] width 1282 height 854
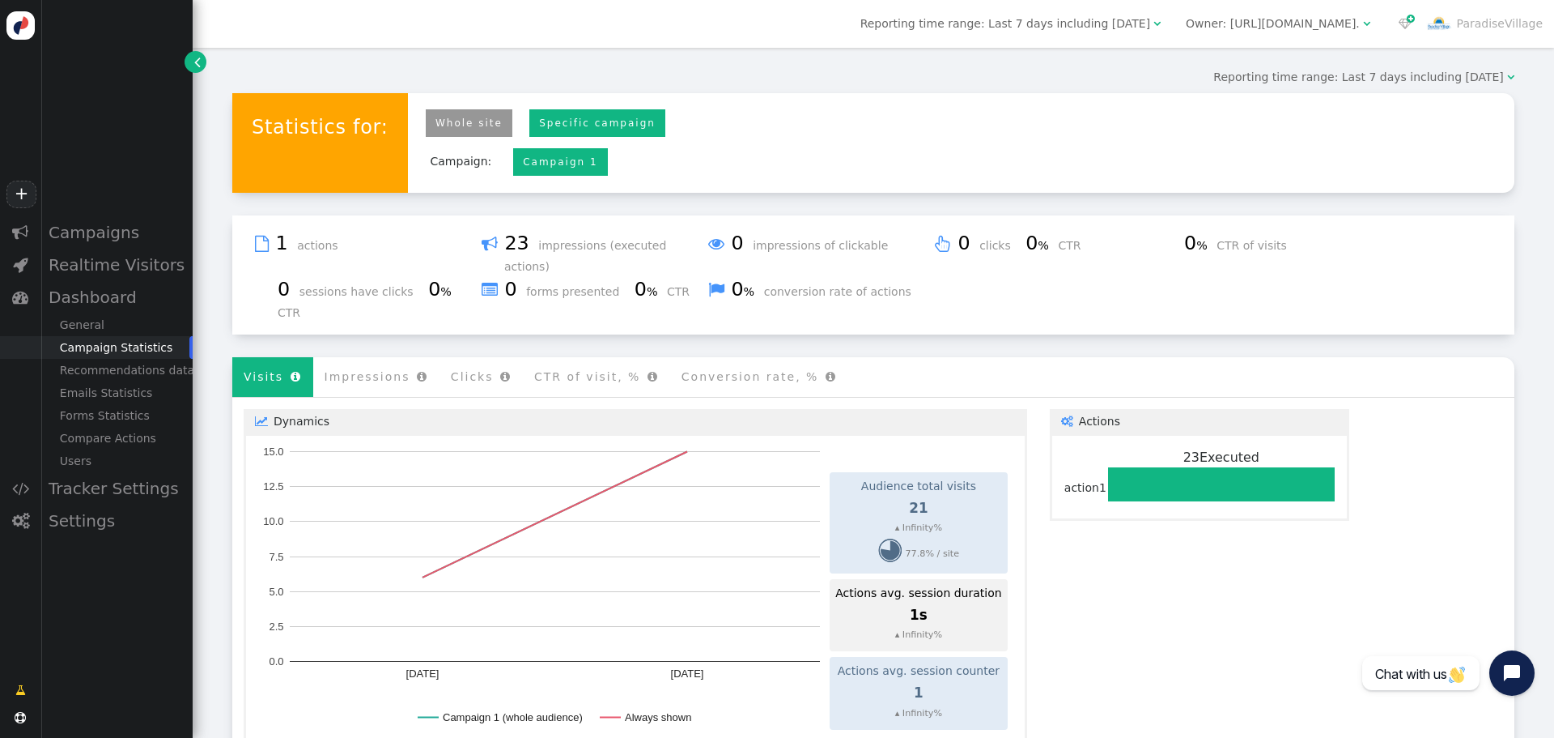
scroll to position [159, 0]
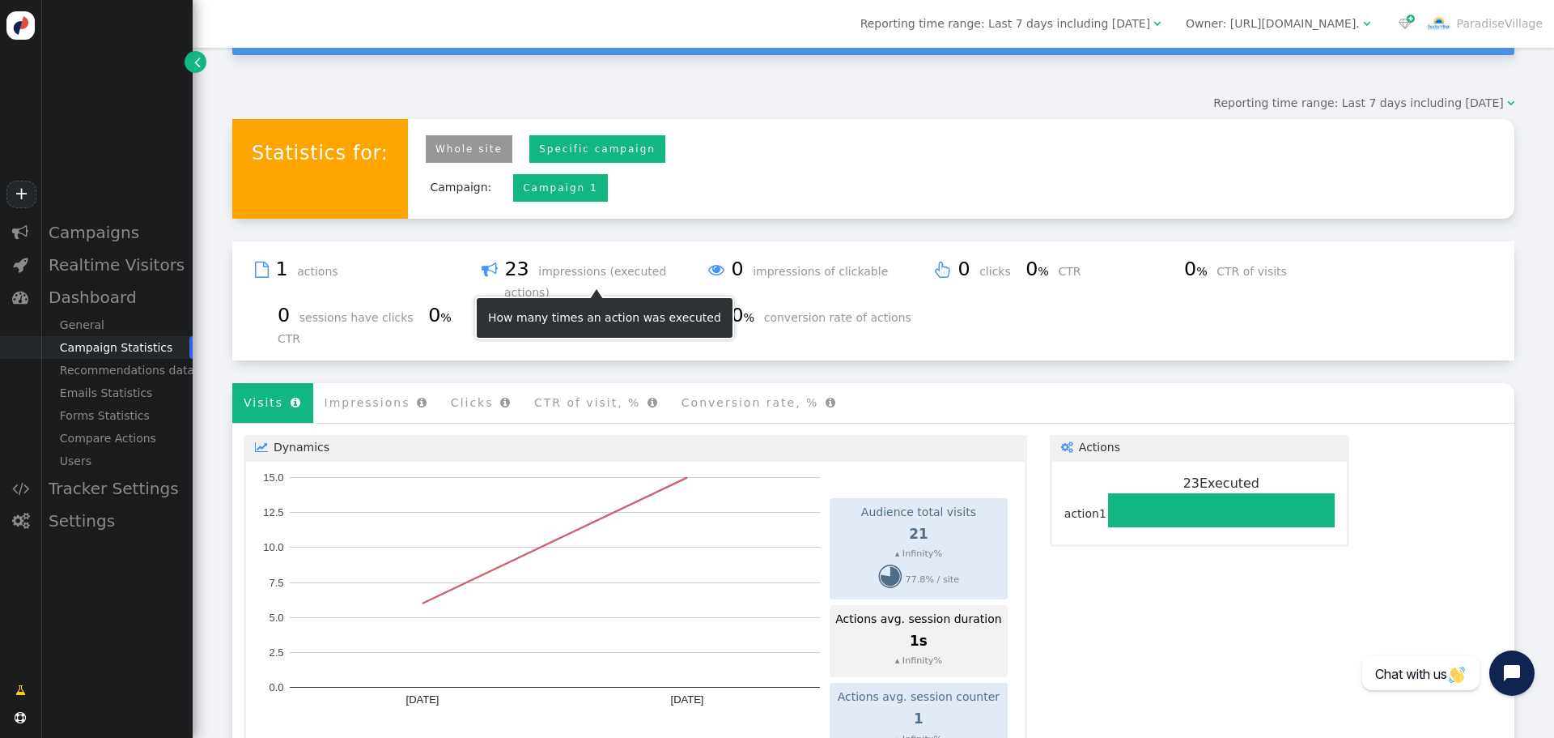
click at [589, 275] on span "impressions (executed actions)" at bounding box center [585, 282] width 162 height 34
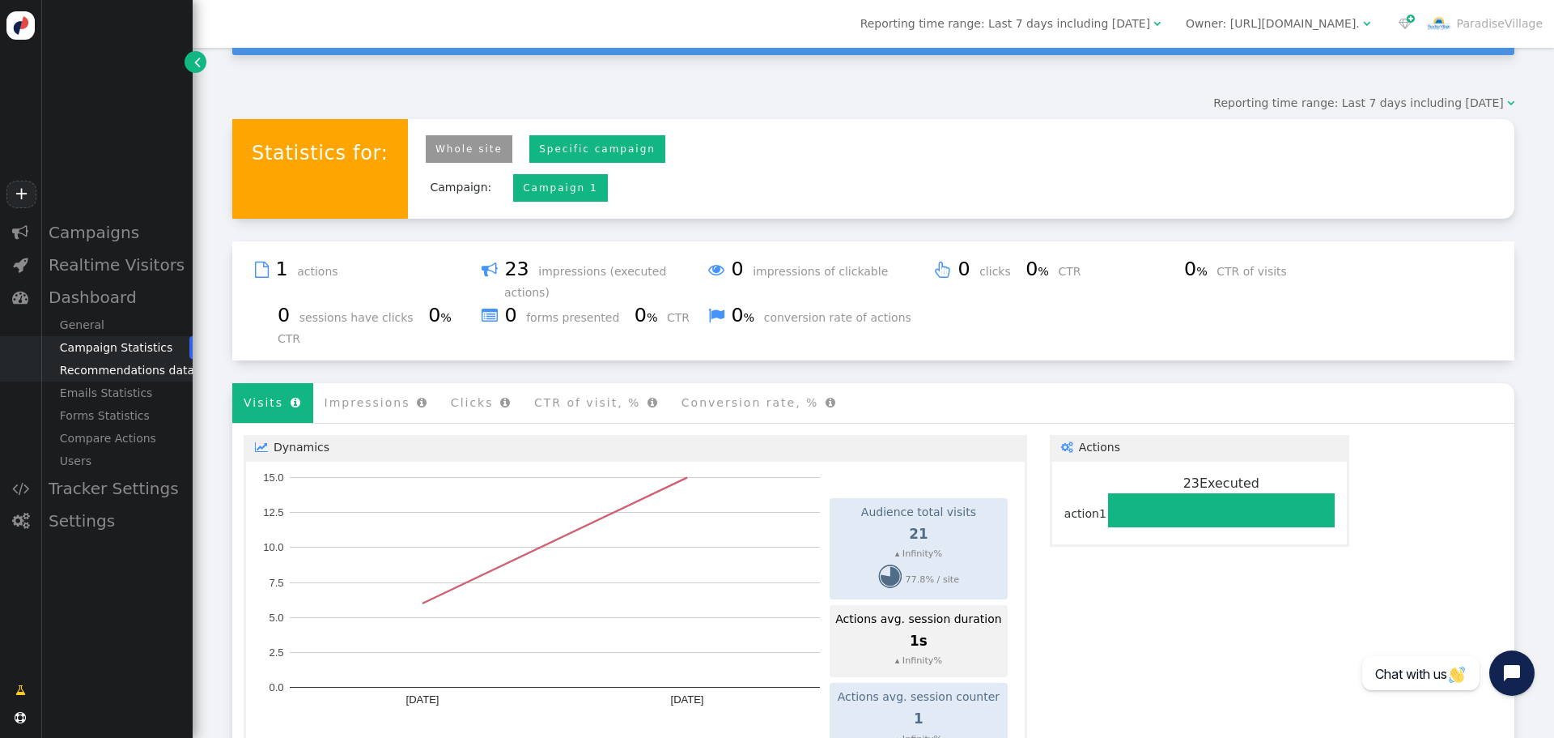
click at [116, 380] on div "Recommendations data" at bounding box center [116, 370] width 152 height 23
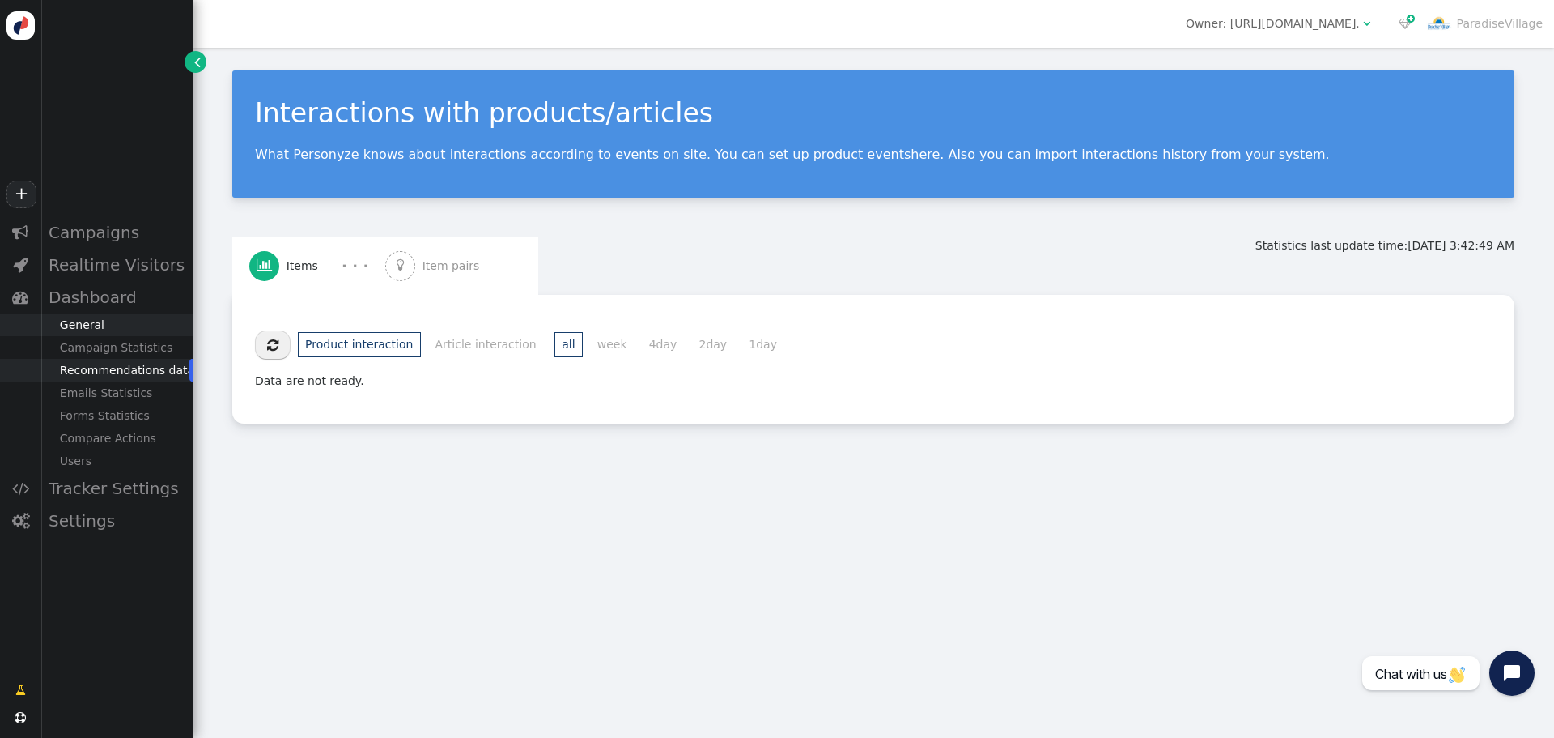
click at [90, 328] on div "General" at bounding box center [116, 324] width 152 height 23
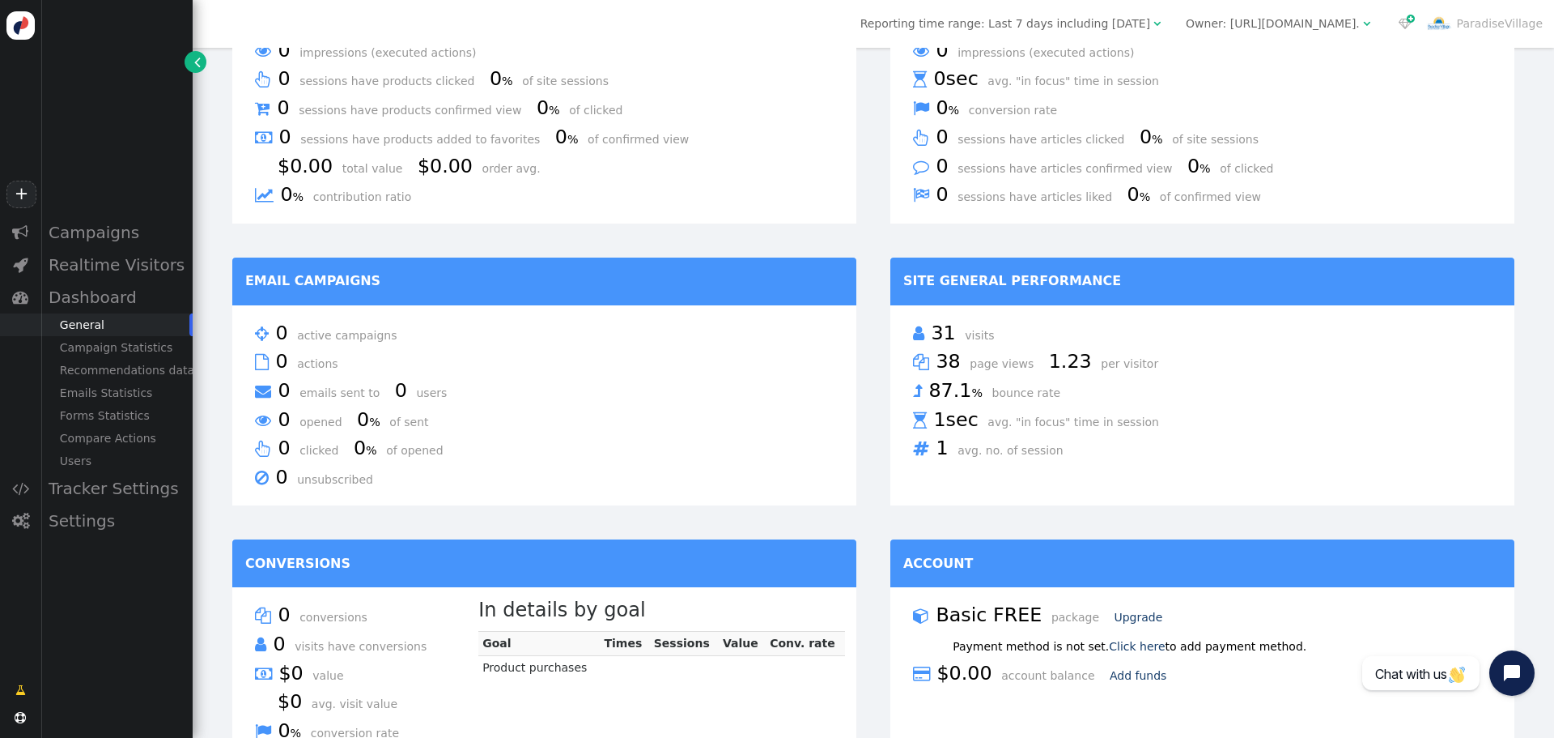
scroll to position [692, 0]
